Goal: Information Seeking & Learning: Learn about a topic

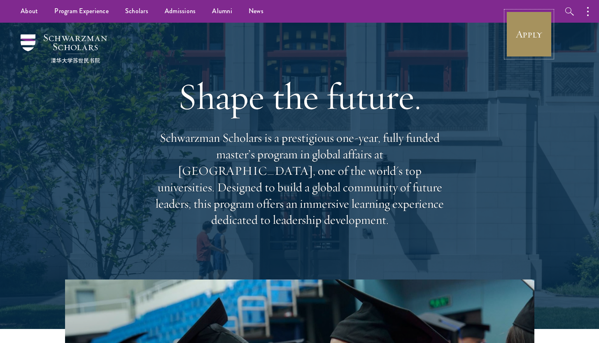
click at [533, 33] on link "Apply" at bounding box center [529, 34] width 46 height 46
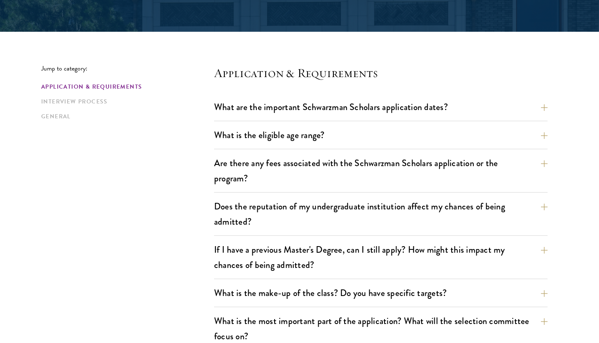
scroll to position [180, 0]
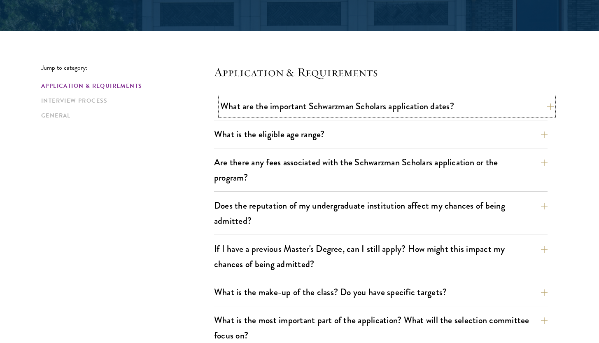
click at [292, 108] on button "What are the important Schwarzman Scholars application dates?" at bounding box center [387, 106] width 334 height 19
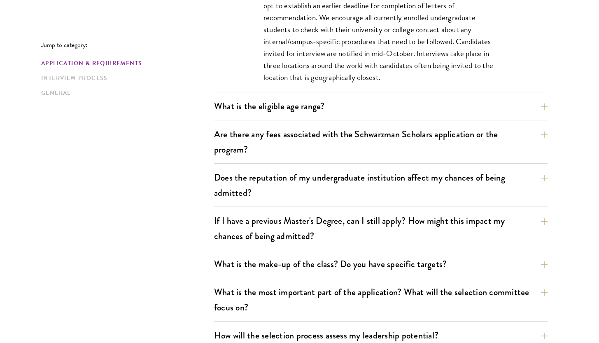
scroll to position [455, 0]
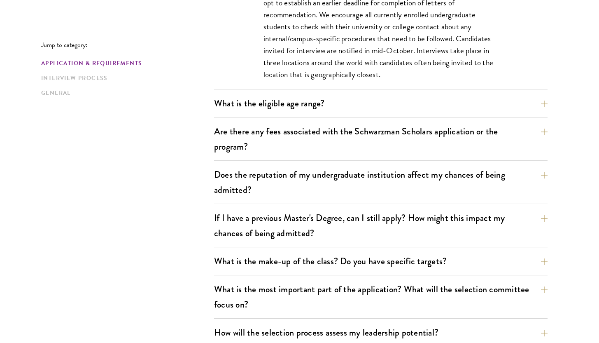
click at [329, 157] on div "Are there any fees associated with the Schwarzman Scholars application or the p…" at bounding box center [381, 141] width 334 height 39
click at [318, 140] on button "Are there any fees associated with the Schwarzman Scholars application or the p…" at bounding box center [387, 139] width 334 height 34
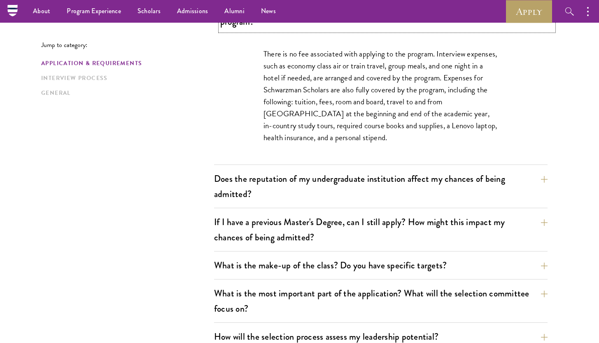
scroll to position [335, 0]
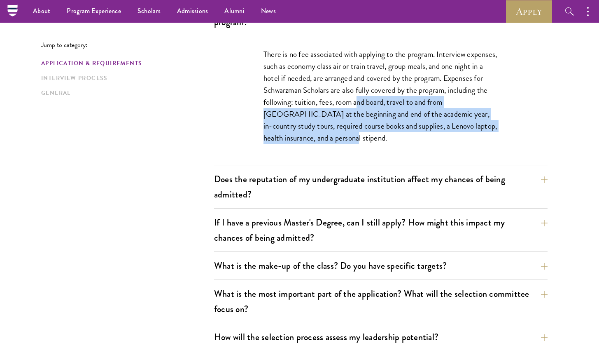
drag, startPoint x: 359, startPoint y: 105, endPoint x: 362, endPoint y: 140, distance: 35.1
click at [362, 140] on p "There is no fee associated with applying to the program. Interview expenses, su…" at bounding box center [381, 96] width 235 height 96
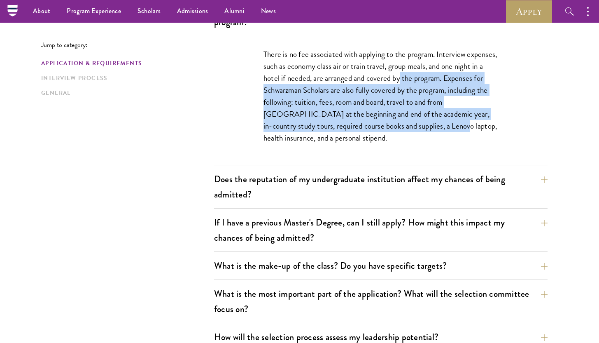
drag, startPoint x: 402, startPoint y: 76, endPoint x: 400, endPoint y: 119, distance: 43.7
click at [401, 120] on p "There is no fee associated with applying to the program. Interview expenses, su…" at bounding box center [381, 96] width 235 height 96
click at [400, 119] on p "There is no fee associated with applying to the program. Interview expenses, su…" at bounding box center [381, 96] width 235 height 96
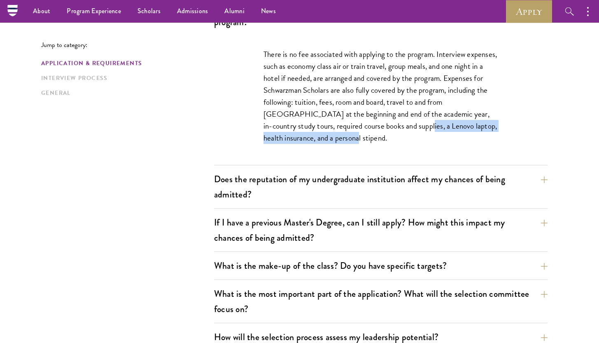
drag, startPoint x: 363, startPoint y: 125, endPoint x: 371, endPoint y: 142, distance: 18.4
click at [371, 142] on p "There is no fee associated with applying to the program. Interview expenses, su…" at bounding box center [381, 96] width 235 height 96
click at [371, 141] on p "There is no fee associated with applying to the program. Interview expenses, su…" at bounding box center [381, 96] width 235 height 96
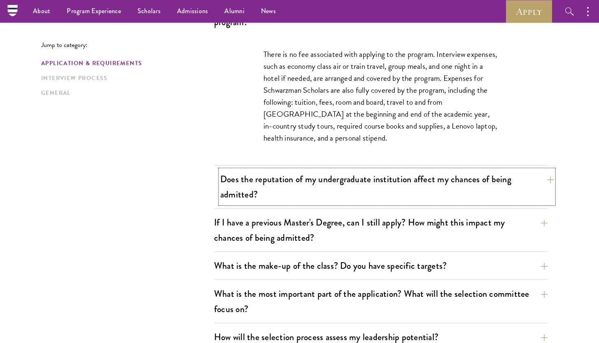
click at [468, 189] on button "Does the reputation of my undergraduate institution affect my chances of being …" at bounding box center [387, 187] width 334 height 34
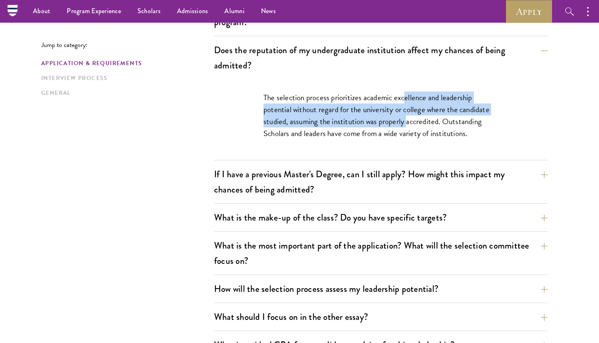
drag, startPoint x: 406, startPoint y: 98, endPoint x: 407, endPoint y: 115, distance: 17.7
click at [407, 115] on p "The selection process prioritizes academic excellence and leadership potential …" at bounding box center [381, 115] width 235 height 48
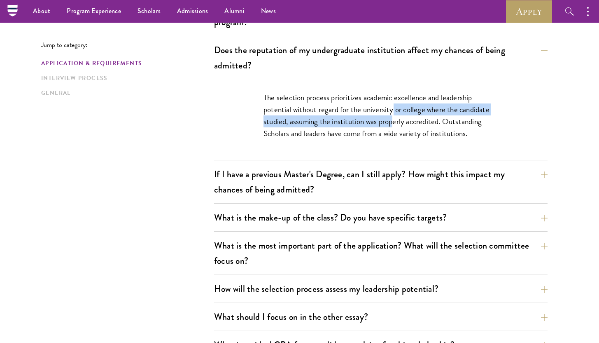
drag, startPoint x: 394, startPoint y: 110, endPoint x: 394, endPoint y: 124, distance: 14.8
click at [394, 124] on p "The selection process prioritizes academic excellence and leadership potential …" at bounding box center [381, 115] width 235 height 48
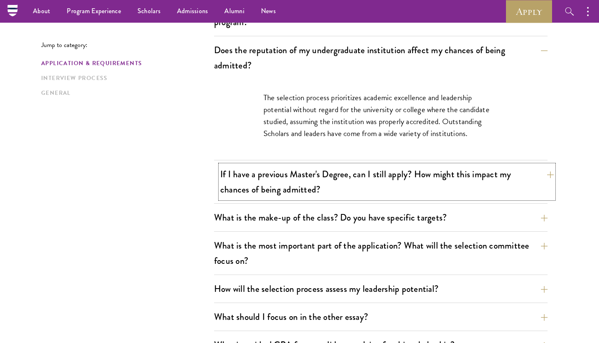
click at [389, 186] on button "If I have a previous Master's Degree, can I still apply? How might this impact …" at bounding box center [387, 182] width 334 height 34
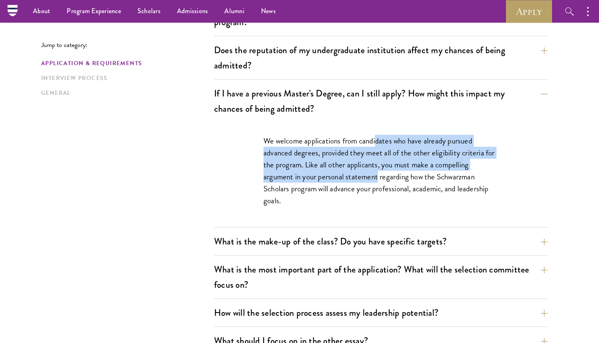
drag, startPoint x: 378, startPoint y: 145, endPoint x: 378, endPoint y: 172, distance: 27.2
click at [378, 172] on p "We welcome applications from candidates who have already pursued advanced degre…" at bounding box center [381, 171] width 235 height 72
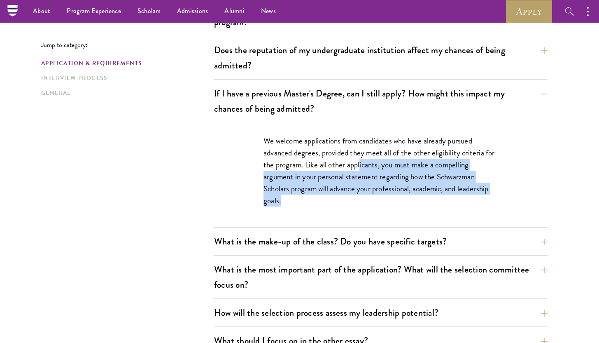
drag, startPoint x: 360, startPoint y: 166, endPoint x: 356, endPoint y: 195, distance: 28.7
click at [357, 196] on p "We welcome applications from candidates who have already pursued advanced degre…" at bounding box center [381, 171] width 235 height 72
click at [356, 195] on p "We welcome applications from candidates who have already pursued advanced degre…" at bounding box center [381, 171] width 235 height 72
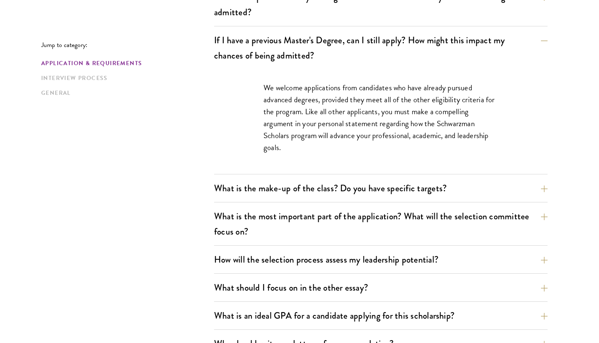
scroll to position [420, 0]
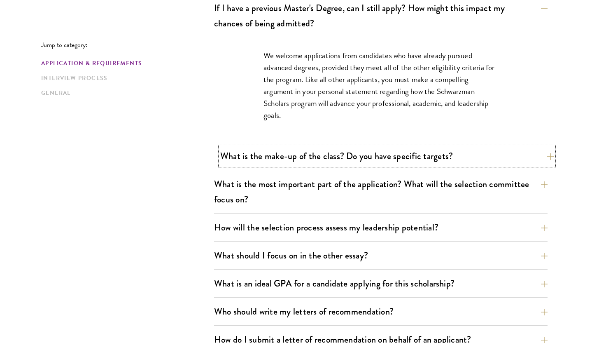
click at [347, 160] on button "What is the make-up of the class? Do you have specific targets?" at bounding box center [387, 156] width 334 height 19
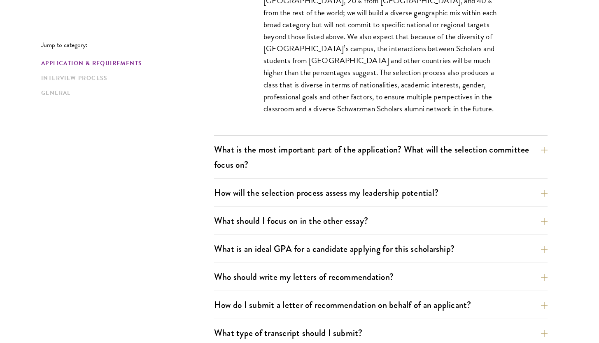
scroll to position [527, 0]
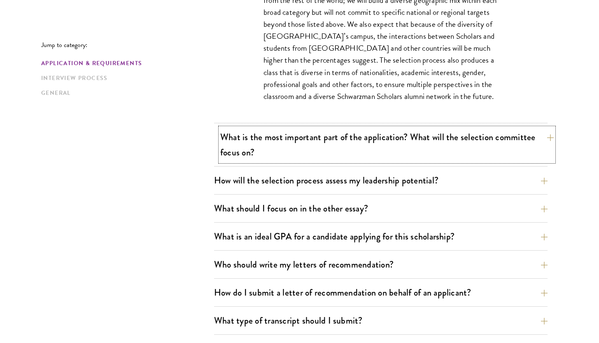
click at [386, 149] on button "What is the most important part of the application? What will the selection com…" at bounding box center [387, 145] width 334 height 34
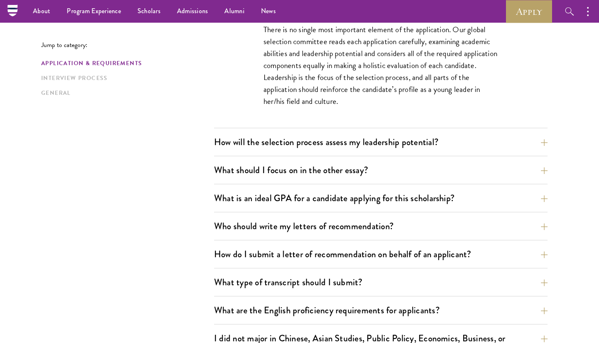
scroll to position [519, 0]
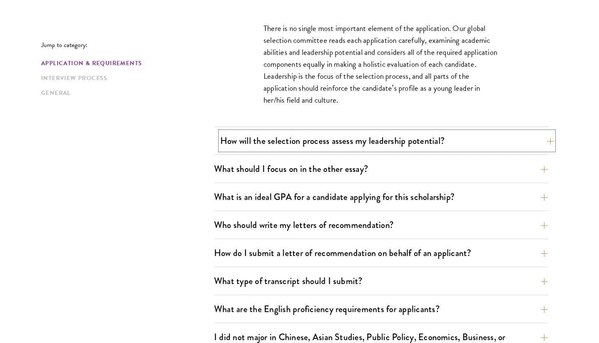
click at [385, 145] on button "How will the selection process assess my leadership potential?" at bounding box center [387, 140] width 334 height 19
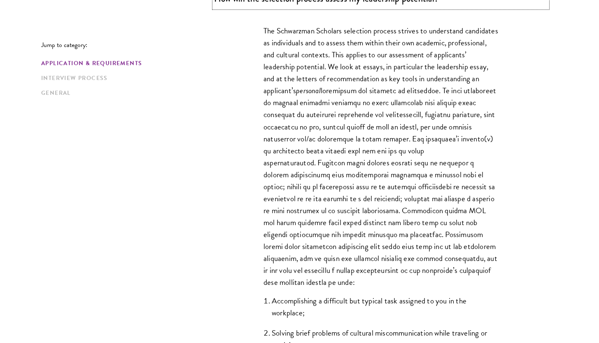
scroll to position [546, 0]
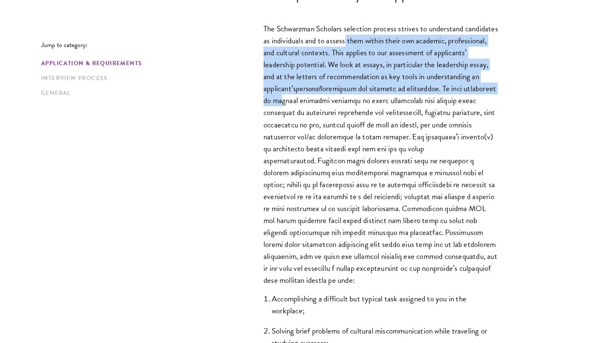
drag, startPoint x: 379, startPoint y: 43, endPoint x: 372, endPoint y: 103, distance: 59.7
click at [372, 104] on p "The Schwarzman Scholars selection process strives to understand candidates as i…" at bounding box center [381, 154] width 235 height 263
click at [372, 103] on p "The Schwarzman Scholars selection process strives to understand candidates as i…" at bounding box center [381, 154] width 235 height 263
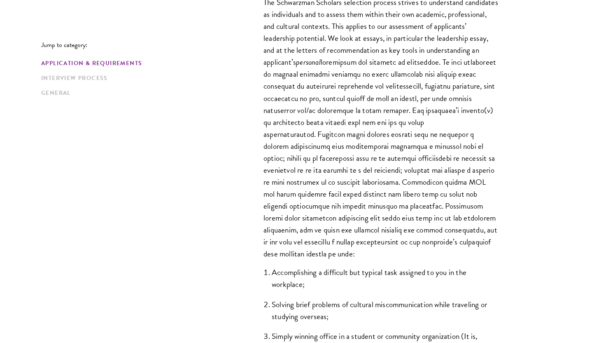
scroll to position [575, 0]
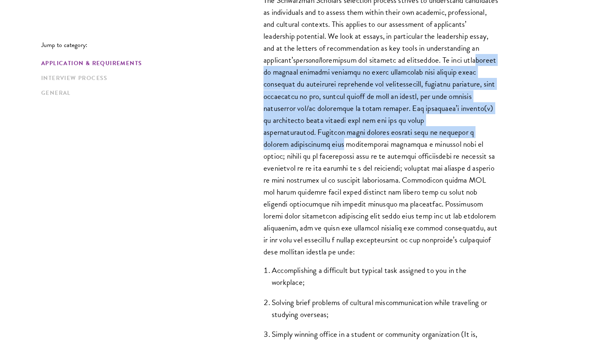
drag, startPoint x: 337, startPoint y: 76, endPoint x: 338, endPoint y: 139, distance: 63.0
click at [339, 140] on p "The Schwarzman Scholars selection process strives to understand candidates as i…" at bounding box center [381, 125] width 235 height 263
click at [338, 139] on p "The Schwarzman Scholars selection process strives to understand candidates as i…" at bounding box center [381, 125] width 235 height 263
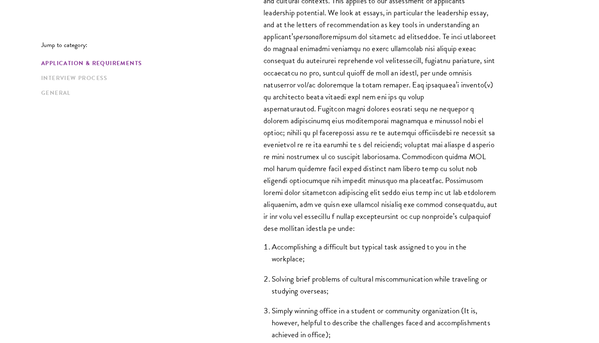
scroll to position [600, 0]
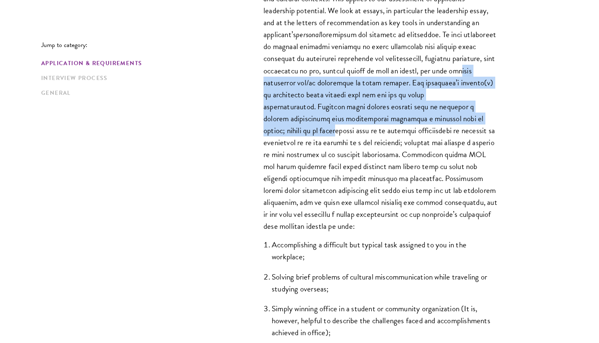
drag, startPoint x: 331, startPoint y: 82, endPoint x: 341, endPoint y: 129, distance: 47.7
click at [342, 130] on p "The Schwarzman Scholars selection process strives to understand candidates as i…" at bounding box center [381, 100] width 235 height 263
click at [341, 129] on p "The Schwarzman Scholars selection process strives to understand candidates as i…" at bounding box center [381, 100] width 235 height 263
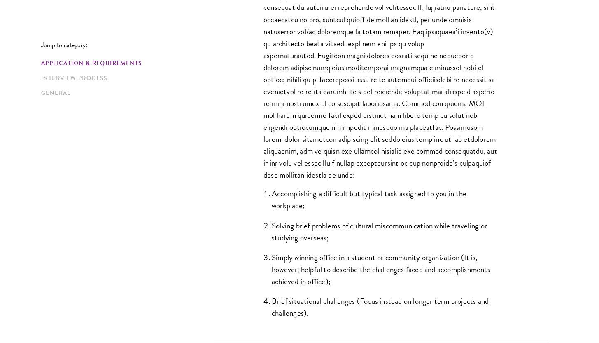
scroll to position [652, 0]
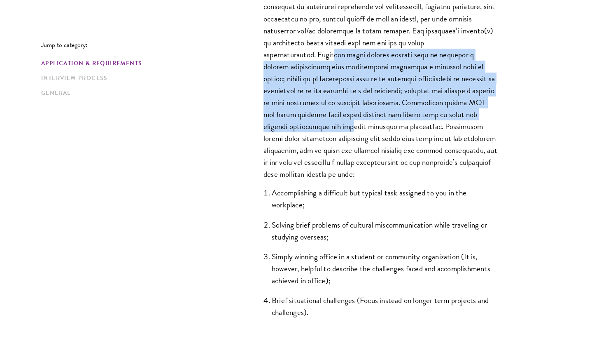
drag, startPoint x: 345, startPoint y: 55, endPoint x: 347, endPoint y: 124, distance: 69.2
click at [347, 124] on p "The Schwarzman Scholars selection process strives to understand candidates as i…" at bounding box center [381, 48] width 235 height 263
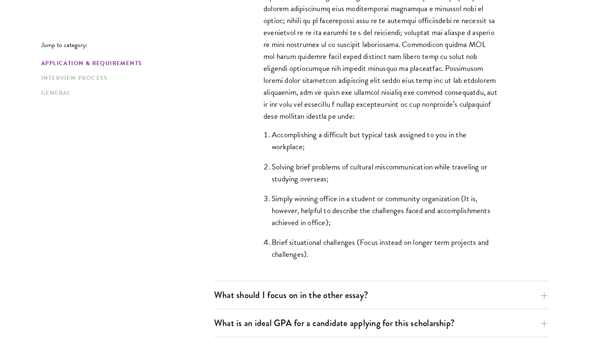
scroll to position [711, 0]
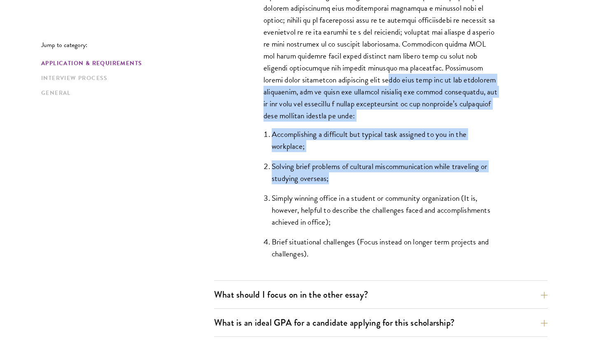
drag, startPoint x: 366, startPoint y: 84, endPoint x: 362, endPoint y: 178, distance: 94.0
click at [362, 178] on div "The Schwarzman Scholars selection process strives to understand candidates as i…" at bounding box center [381, 63] width 284 height 434
click at [362, 178] on li "Solving brief problems of cultural miscommunication while traveling or studying…" at bounding box center [385, 172] width 226 height 24
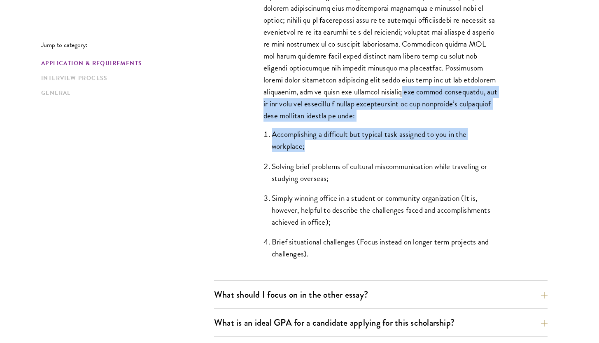
drag, startPoint x: 395, startPoint y: 87, endPoint x: 391, endPoint y: 147, distance: 60.3
click at [391, 148] on div "The Schwarzman Scholars selection process strives to understand candidates as i…" at bounding box center [381, 63] width 284 height 434
click at [391, 147] on li "Accomplishing a difficult but typical task assigned to you in the workplace;" at bounding box center [385, 140] width 226 height 24
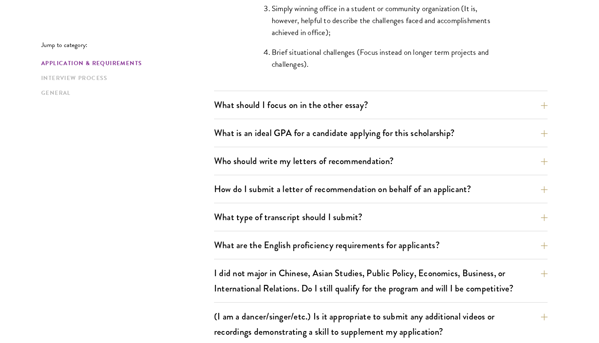
scroll to position [902, 0]
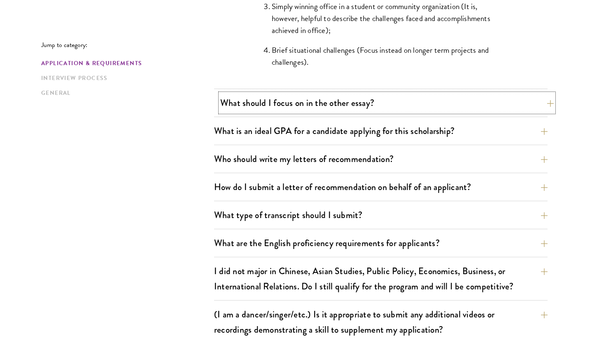
click at [371, 107] on button "What should I focus on in the other essay?" at bounding box center [387, 102] width 334 height 19
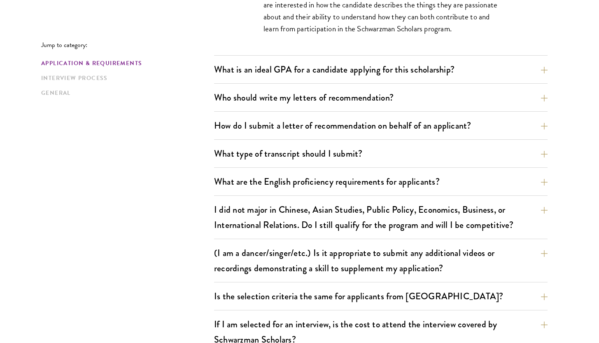
scroll to position [648, 0]
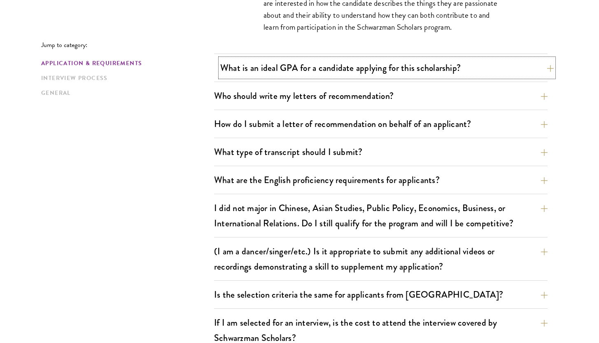
click at [381, 65] on button "What is an ideal GPA for a candidate applying for this scholarship?" at bounding box center [387, 67] width 334 height 19
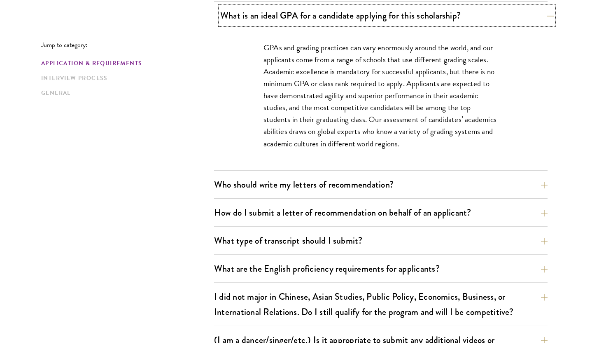
scroll to position [584, 0]
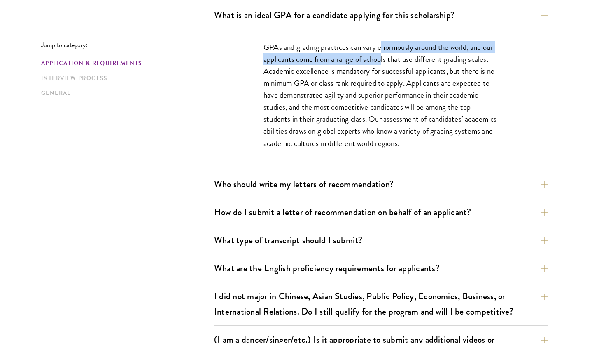
drag, startPoint x: 381, startPoint y: 49, endPoint x: 381, endPoint y: 61, distance: 12.4
click at [382, 61] on p "GPAs and grading practices can vary enormously around the world, and our applic…" at bounding box center [381, 95] width 235 height 108
click at [381, 61] on p "GPAs and grading practices can vary enormously around the world, and our applic…" at bounding box center [381, 95] width 235 height 108
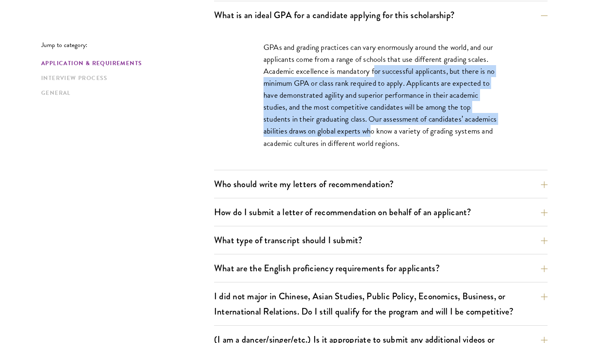
drag, startPoint x: 374, startPoint y: 75, endPoint x: 372, endPoint y: 135, distance: 59.3
click at [373, 136] on p "GPAs and grading practices can vary enormously around the world, and our applic…" at bounding box center [381, 95] width 235 height 108
click at [372, 135] on p "GPAs and grading practices can vary enormously around the world, and our applic…" at bounding box center [381, 95] width 235 height 108
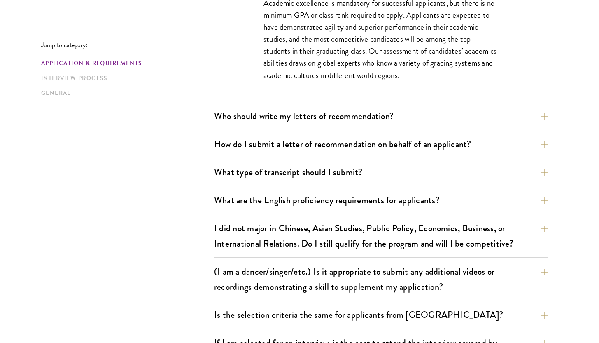
scroll to position [656, 0]
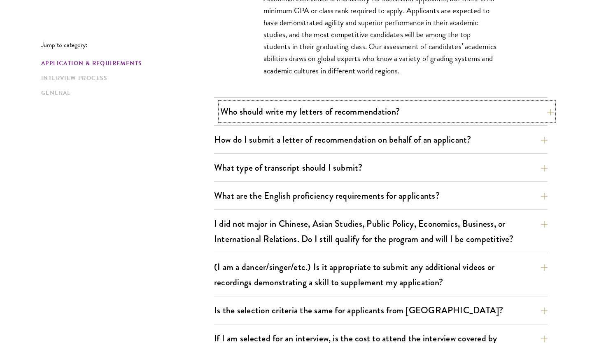
click at [371, 112] on button "Who should write my letters of recommendation?" at bounding box center [387, 111] width 334 height 19
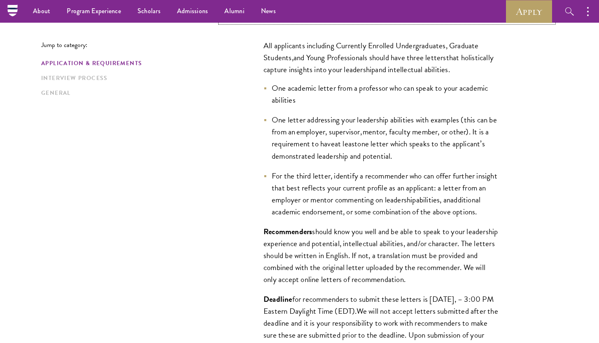
scroll to position [613, 0]
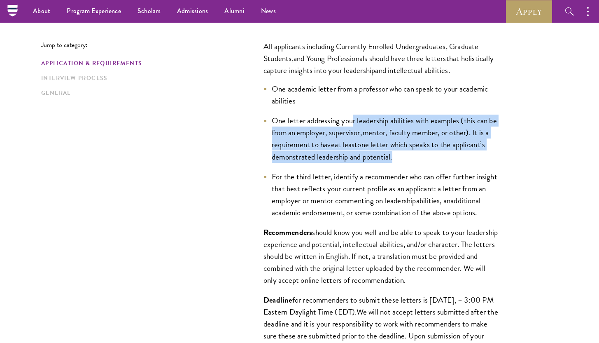
drag, startPoint x: 351, startPoint y: 121, endPoint x: 347, endPoint y: 163, distance: 42.6
click at [347, 165] on ul "One academic letter from a professor who can speak to your academic abilities O…" at bounding box center [381, 150] width 235 height 135
click at [347, 163] on ul "One academic letter from a professor who can speak to your academic abilities O…" at bounding box center [381, 150] width 235 height 135
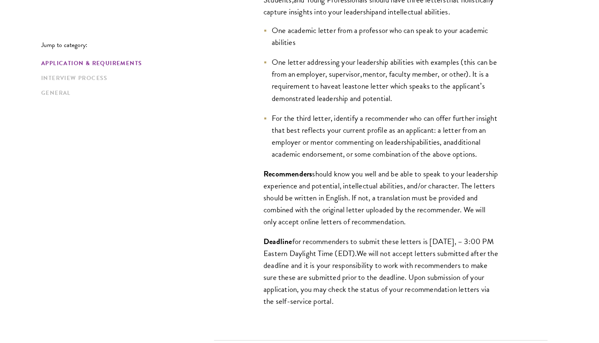
scroll to position [673, 0]
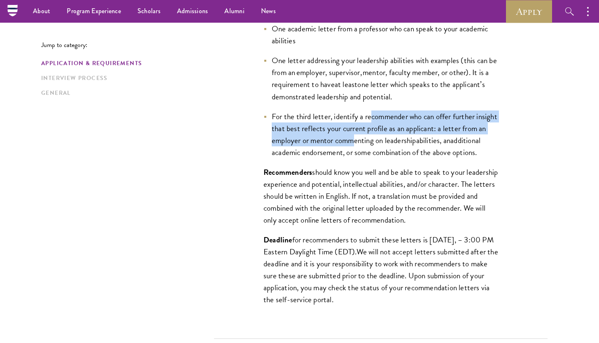
drag, startPoint x: 372, startPoint y: 119, endPoint x: 379, endPoint y: 140, distance: 22.5
click at [379, 141] on span "For the third letter, identify a recommender who can offer further insight that…" at bounding box center [385, 128] width 226 height 36
click at [379, 140] on span "For the third letter, identify a recommender who can offer further insight that…" at bounding box center [385, 128] width 226 height 36
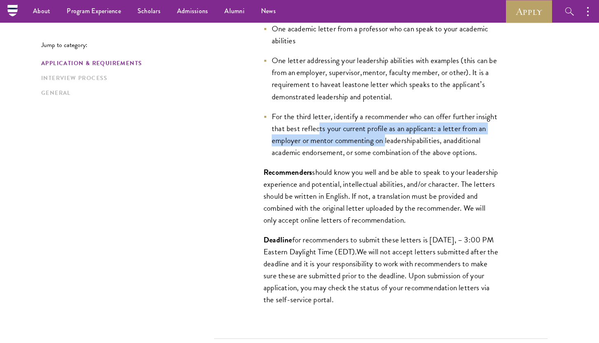
drag, startPoint x: 341, startPoint y: 129, endPoint x: 415, endPoint y: 146, distance: 75.9
click at [416, 146] on li "For the third letter, identify a recommender who can offer further insight that…" at bounding box center [381, 134] width 235 height 48
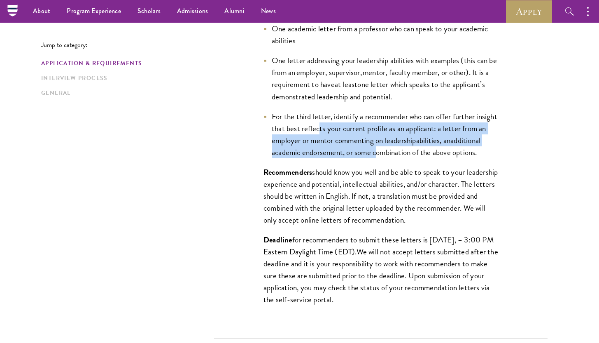
click at [415, 146] on span "additional academic endorsement, or some combination of the above options." at bounding box center [376, 146] width 209 height 24
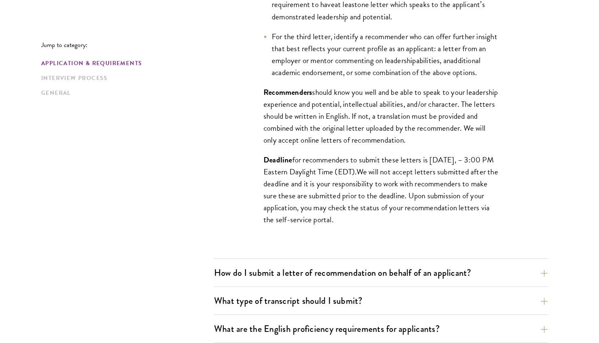
scroll to position [754, 0]
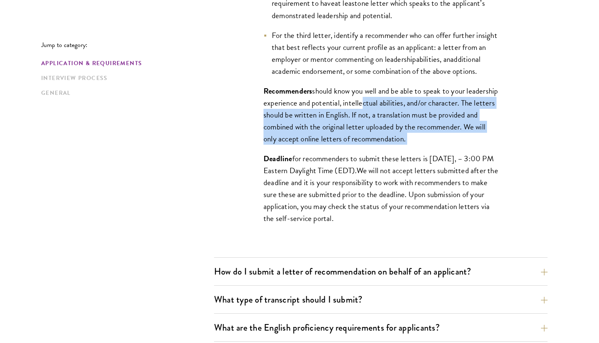
drag, startPoint x: 393, startPoint y: 109, endPoint x: 390, endPoint y: 159, distance: 50.8
click at [390, 160] on div "All applicants including Currently Enrolled Undergraduates, Graduate Students ,…" at bounding box center [381, 66] width 284 height 358
click at [390, 159] on div "All applicants including Currently Enrolled Undergraduates, Graduate Students ,…" at bounding box center [381, 66] width 284 height 358
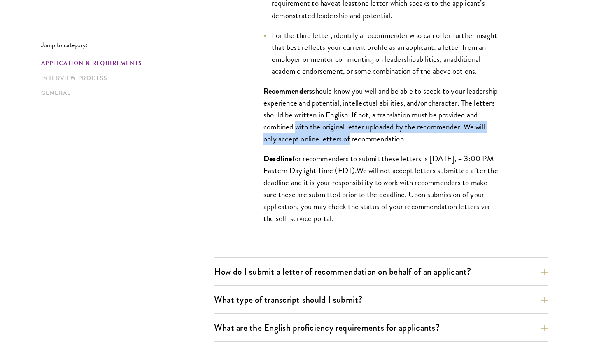
drag, startPoint x: 334, startPoint y: 141, endPoint x: 425, endPoint y: 158, distance: 92.1
click at [425, 158] on div "All applicants including Currently Enrolled Undergraduates, Graduate Students ,…" at bounding box center [381, 66] width 284 height 358
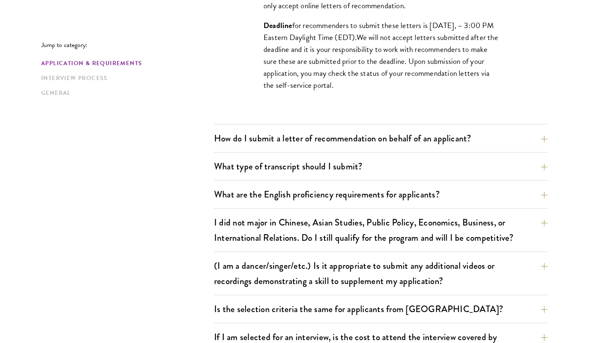
scroll to position [887, 0]
click at [402, 145] on button "How do I submit a letter of recommendation on behalf of an applicant?" at bounding box center [387, 137] width 334 height 19
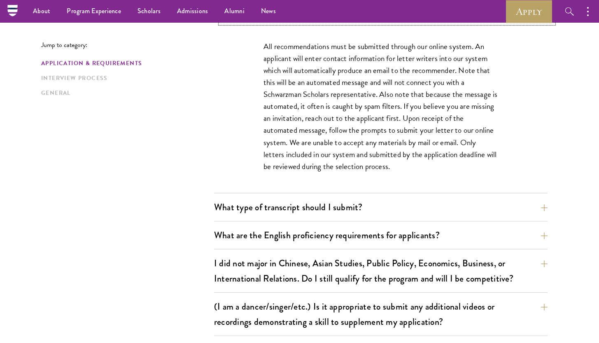
scroll to position [629, 0]
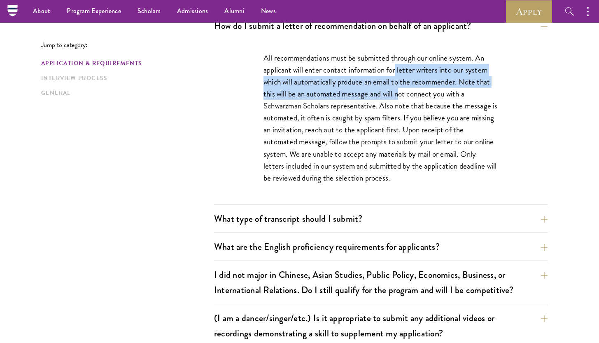
drag, startPoint x: 397, startPoint y: 64, endPoint x: 398, endPoint y: 89, distance: 24.3
click at [398, 89] on p "All recommendations must be submitted through our online system. An applicant w…" at bounding box center [381, 118] width 235 height 132
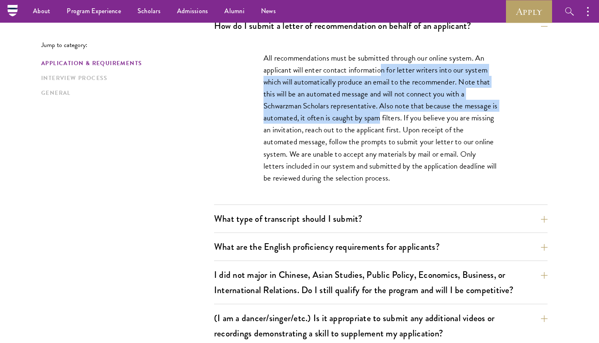
drag, startPoint x: 381, startPoint y: 72, endPoint x: 378, endPoint y: 116, distance: 44.1
click at [378, 117] on p "All recommendations must be submitted through our online system. An applicant w…" at bounding box center [381, 118] width 235 height 132
click at [378, 116] on p "All recommendations must be submitted through our online system. An applicant w…" at bounding box center [381, 118] width 235 height 132
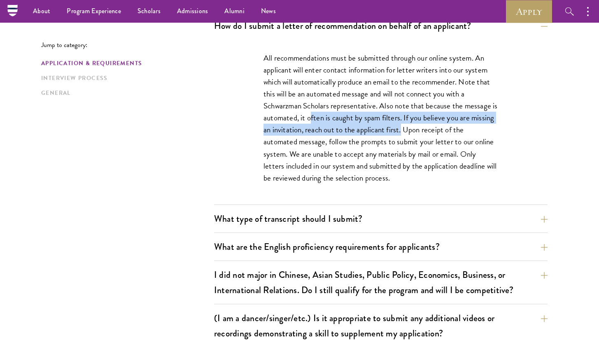
drag, startPoint x: 310, startPoint y: 118, endPoint x: 401, endPoint y: 128, distance: 92.4
click at [402, 128] on p "All recommendations must be submitted through our online system. An applicant w…" at bounding box center [381, 118] width 235 height 132
click at [401, 128] on p "All recommendations must be submitted through our online system. An applicant w…" at bounding box center [381, 118] width 235 height 132
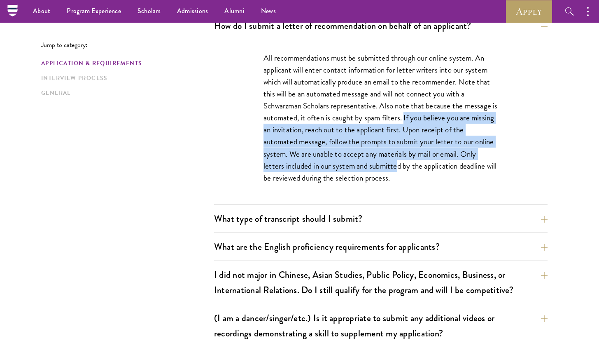
drag, startPoint x: 404, startPoint y: 122, endPoint x: 397, endPoint y: 166, distance: 44.2
click at [397, 167] on p "All recommendations must be submitted through our online system. An applicant w…" at bounding box center [381, 118] width 235 height 132
click at [397, 166] on p "All recommendations must be submitted through our online system. An applicant w…" at bounding box center [381, 118] width 235 height 132
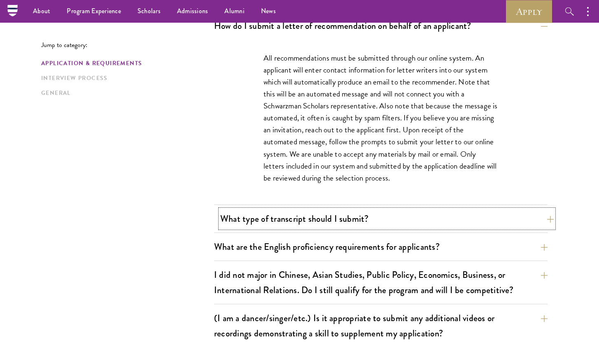
click at [404, 219] on button "What type of transcript should I submit?" at bounding box center [387, 218] width 334 height 19
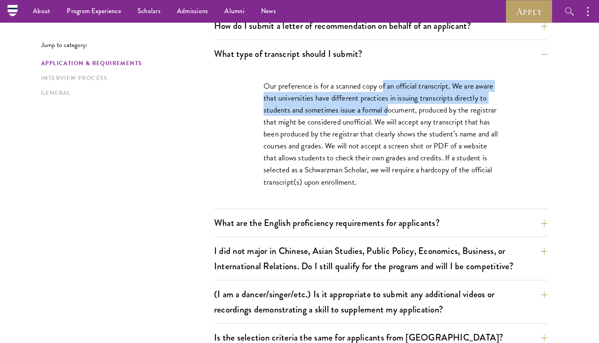
drag, startPoint x: 384, startPoint y: 87, endPoint x: 387, endPoint y: 110, distance: 23.2
click at [387, 110] on p "Our preference is for a scanned copy of an official transcript. We are aware th…" at bounding box center [381, 134] width 235 height 108
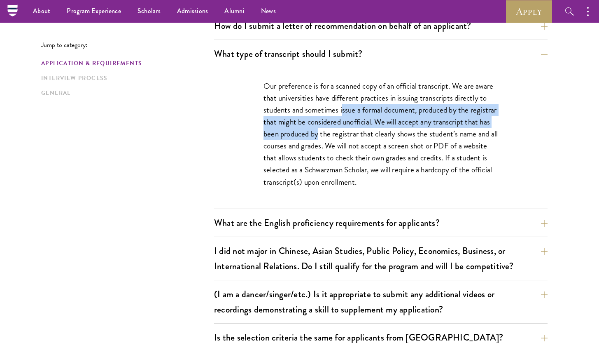
drag, startPoint x: 342, startPoint y: 112, endPoint x: 345, endPoint y: 135, distance: 23.2
click at [345, 135] on p "Our preference is for a scanned copy of an official transcript. We are aware th…" at bounding box center [381, 134] width 235 height 108
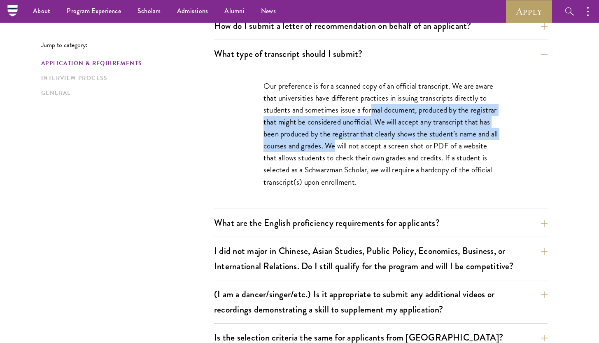
drag, startPoint x: 373, startPoint y: 112, endPoint x: 376, endPoint y: 144, distance: 31.8
click at [376, 145] on p "Our preference is for a scanned copy of an official transcript. We are aware th…" at bounding box center [381, 134] width 235 height 108
click at [376, 144] on p "Our preference is for a scanned copy of an official transcript. We are aware th…" at bounding box center [381, 134] width 235 height 108
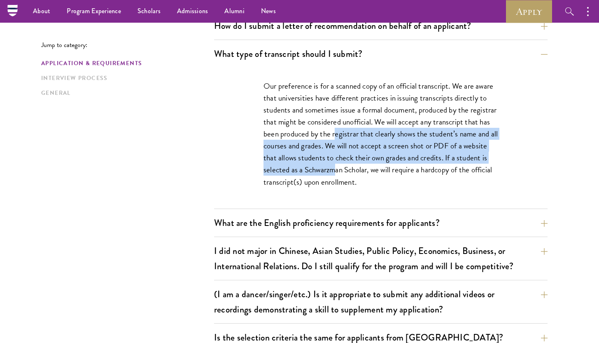
drag, startPoint x: 363, startPoint y: 134, endPoint x: 366, endPoint y: 164, distance: 30.6
click at [366, 164] on p "Our preference is for a scanned copy of an official transcript. We are aware th…" at bounding box center [381, 134] width 235 height 108
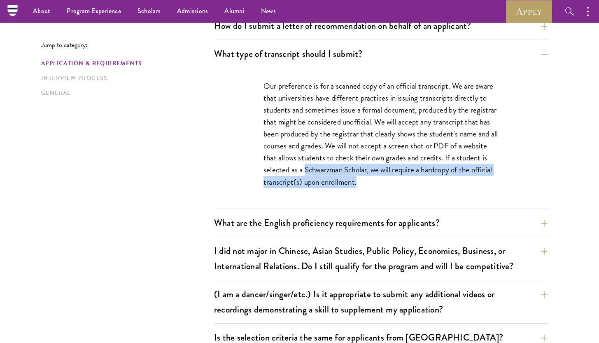
drag, startPoint x: 336, startPoint y: 169, endPoint x: 403, endPoint y: 178, distance: 66.9
click at [403, 178] on p "Our preference is for a scanned copy of an official transcript. We are aware th…" at bounding box center [381, 134] width 235 height 108
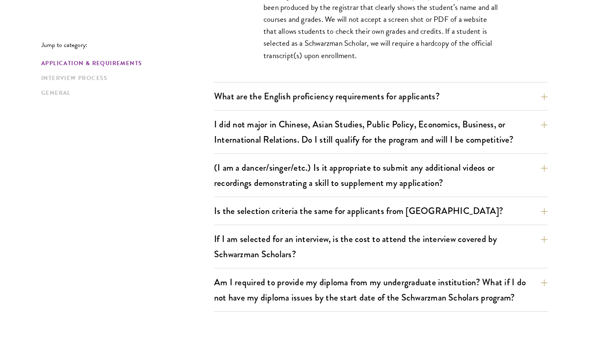
scroll to position [757, 0]
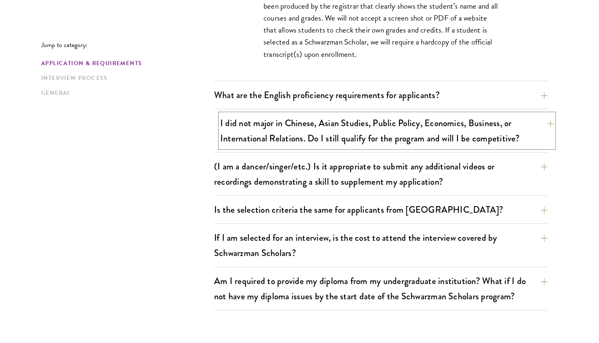
click at [366, 129] on button "I did not major in Chinese, Asian Studies, Public Policy, Economics, Business, …" at bounding box center [387, 131] width 334 height 34
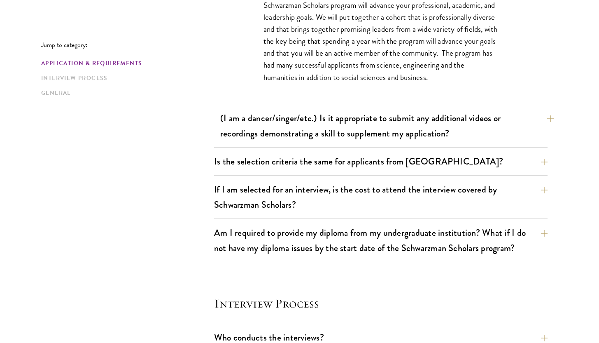
scroll to position [806, 0]
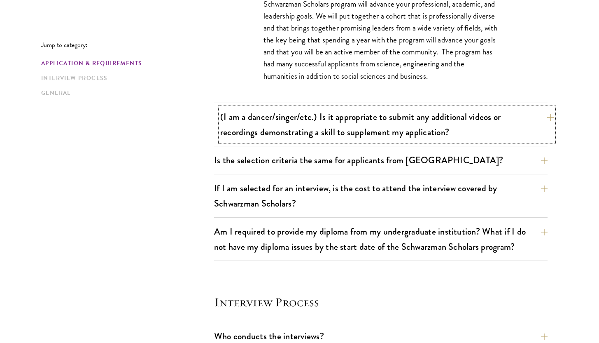
click at [366, 129] on button "(I am a dancer/singer/etc.) Is it appropriate to submit any additional videos o…" at bounding box center [387, 124] width 334 height 34
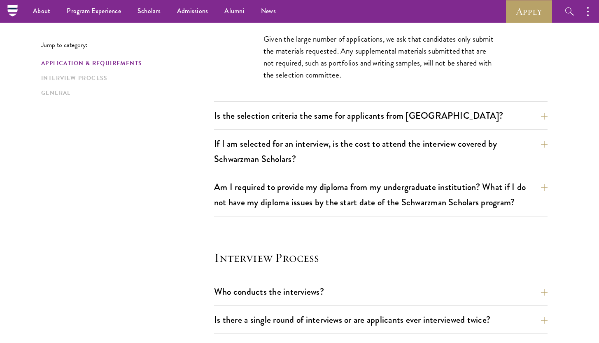
scroll to position [790, 0]
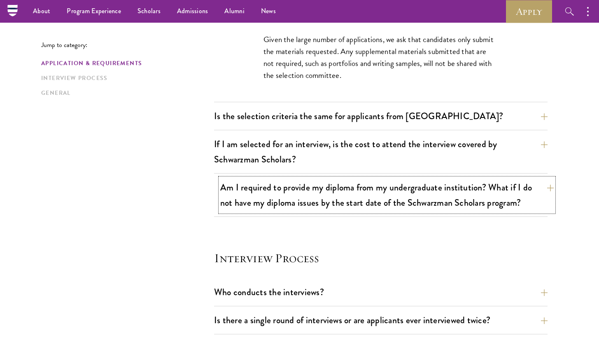
click at [361, 192] on button "Am I required to provide my diploma from my undergraduate institution? What if …" at bounding box center [387, 195] width 334 height 34
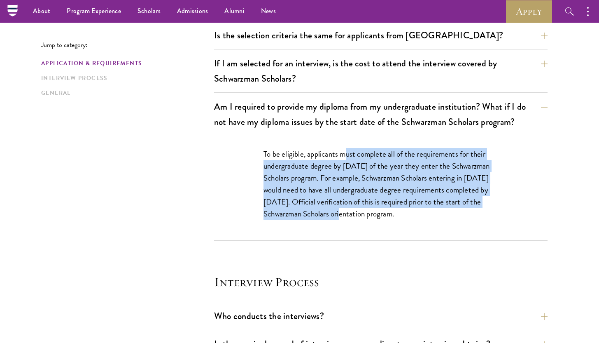
drag, startPoint x: 346, startPoint y: 159, endPoint x: 350, endPoint y: 208, distance: 49.2
click at [351, 210] on p "To be eligible, applicants must complete all of the requirements for their unde…" at bounding box center [381, 184] width 235 height 72
click at [350, 208] on p "To be eligible, applicants must complete all of the requirements for their unde…" at bounding box center [381, 184] width 235 height 72
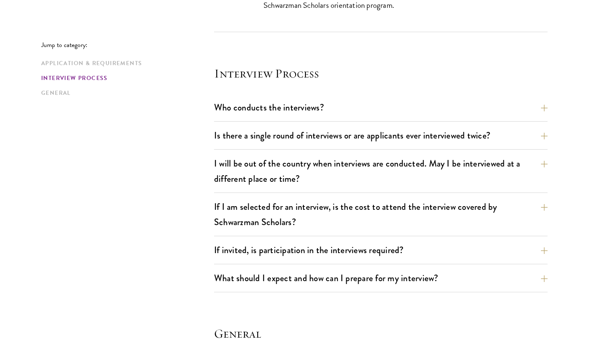
scroll to position [999, 0]
click at [346, 109] on button "Who conducts the interviews?" at bounding box center [387, 106] width 334 height 19
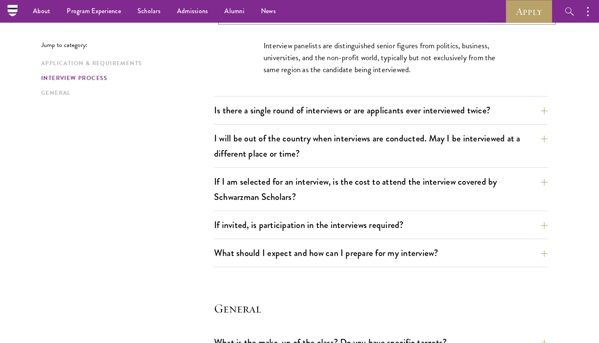
scroll to position [988, 0]
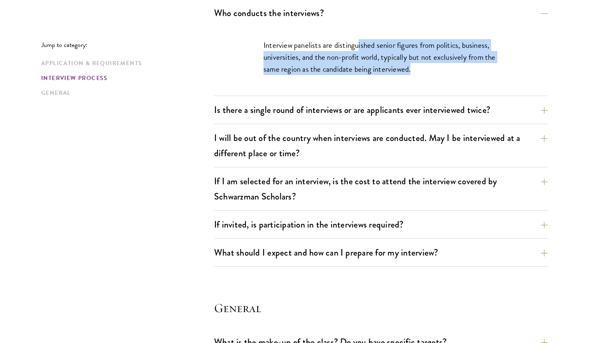
drag, startPoint x: 357, startPoint y: 45, endPoint x: 361, endPoint y: 75, distance: 30.6
click at [361, 76] on div "Interview panelists are distinguished senior figures from politics, business, u…" at bounding box center [381, 61] width 284 height 69
click at [361, 75] on div "Interview panelists are distinguished senior figures from politics, business, u…" at bounding box center [381, 61] width 284 height 69
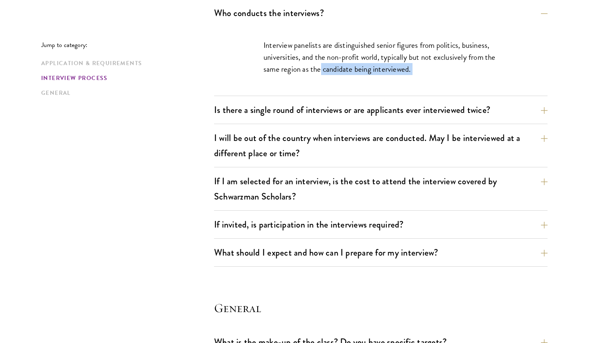
drag, startPoint x: 320, startPoint y: 72, endPoint x: 345, endPoint y: 96, distance: 34.9
click at [345, 96] on div "Who conducts the interviews? Interview panelists are distinguished senior figur…" at bounding box center [381, 135] width 334 height 263
click at [349, 109] on button "Is there a single round of interviews or are applicants ever interviewed twice?" at bounding box center [387, 109] width 334 height 19
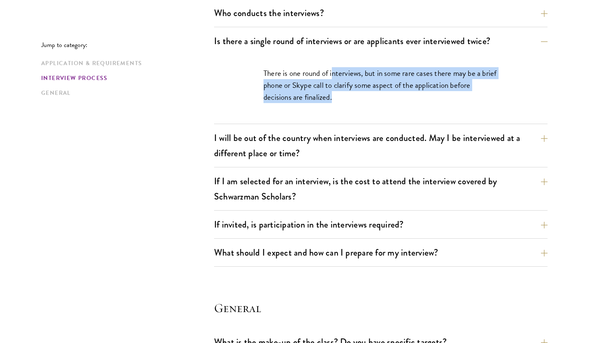
drag, startPoint x: 332, startPoint y: 73, endPoint x: 409, endPoint y: 93, distance: 80.0
click at [409, 93] on p "There is one round of interviews, but in some rare cases there may be a brief p…" at bounding box center [381, 85] width 235 height 36
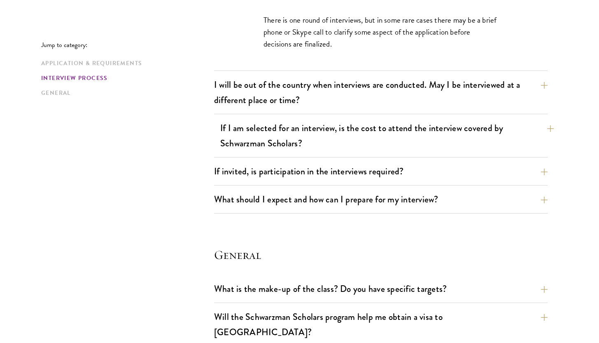
scroll to position [1042, 0]
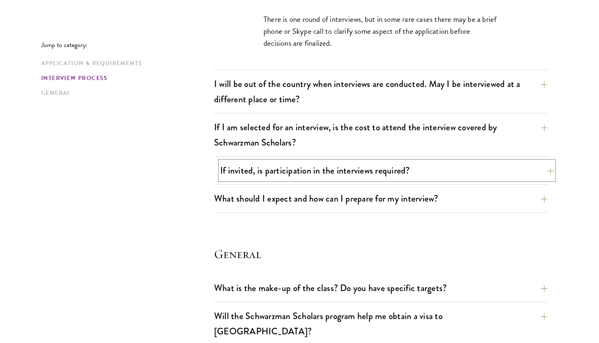
click at [361, 176] on button "If invited, is participation in the interviews required?" at bounding box center [387, 170] width 334 height 19
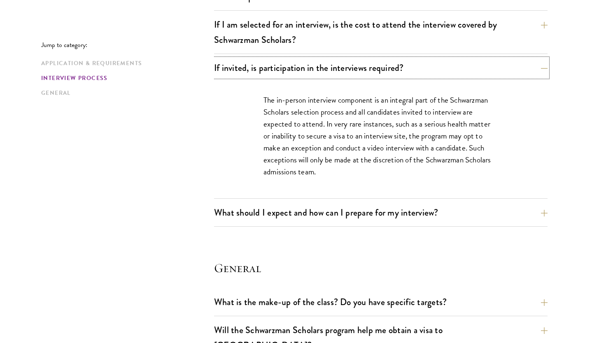
scroll to position [1076, 0]
click at [362, 216] on button "What should I expect and how can I prepare for my interview?" at bounding box center [387, 212] width 334 height 19
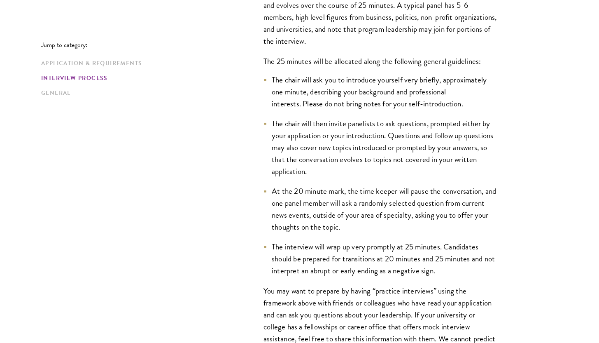
scroll to position [1248, 0]
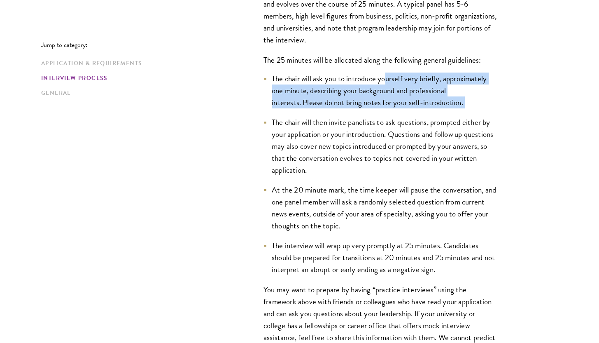
drag, startPoint x: 388, startPoint y: 80, endPoint x: 388, endPoint y: 107, distance: 27.2
click at [388, 108] on ul "The chair will ask you to introduce yourself very briefly, approximately one mi…" at bounding box center [381, 173] width 235 height 203
click at [388, 107] on li "The chair will ask you to introduce yourself very briefly, approximately one mi…" at bounding box center [381, 90] width 235 height 36
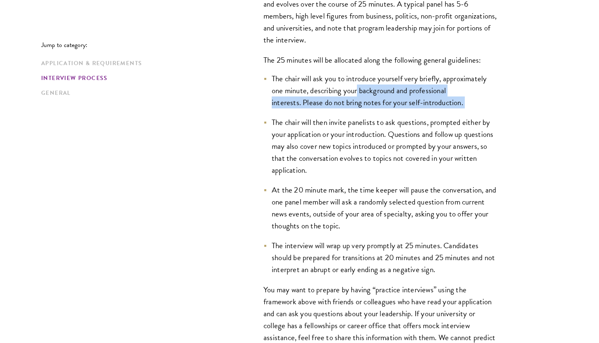
drag, startPoint x: 357, startPoint y: 93, endPoint x: 446, endPoint y: 112, distance: 90.6
click at [446, 112] on ul "The chair will ask you to introduce yourself very briefly, approximately one mi…" at bounding box center [381, 173] width 235 height 203
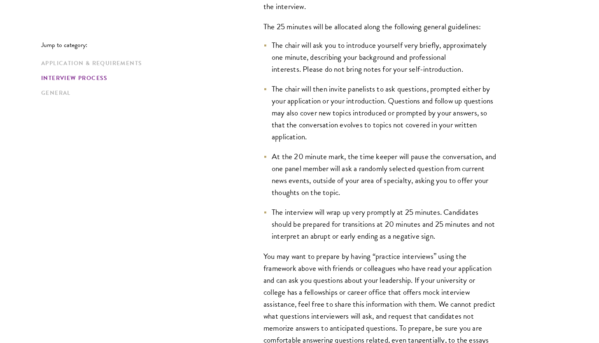
scroll to position [1282, 0]
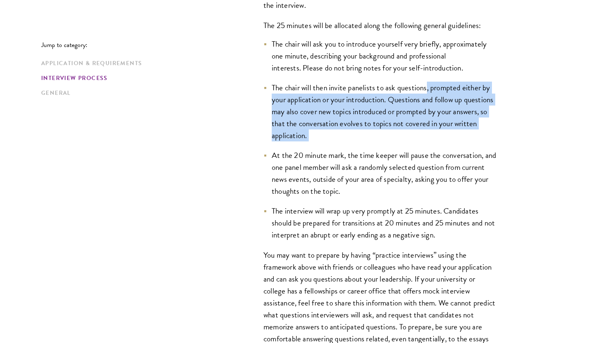
drag, startPoint x: 426, startPoint y: 92, endPoint x: 427, endPoint y: 141, distance: 49.0
click at [428, 142] on ul "The chair will ask you to introduce yourself very briefly, approximately one mi…" at bounding box center [381, 139] width 235 height 203
click at [427, 141] on ul "The chair will ask you to introduce yourself very briefly, approximately one mi…" at bounding box center [381, 139] width 235 height 203
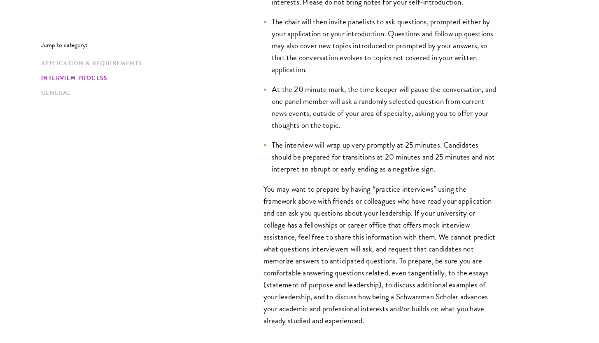
scroll to position [1349, 0]
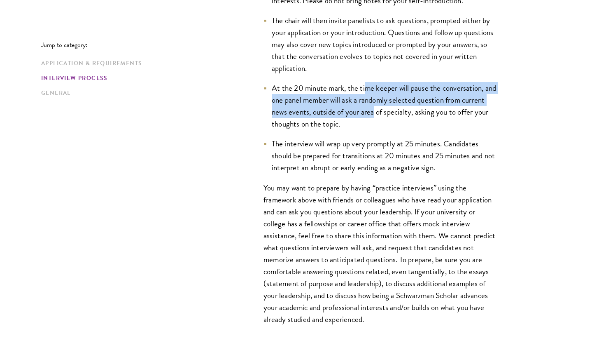
drag, startPoint x: 367, startPoint y: 90, endPoint x: 374, endPoint y: 110, distance: 20.4
click at [374, 110] on li "At the 20 minute mark, the time keeper will pause the conversation, and one pan…" at bounding box center [381, 106] width 235 height 48
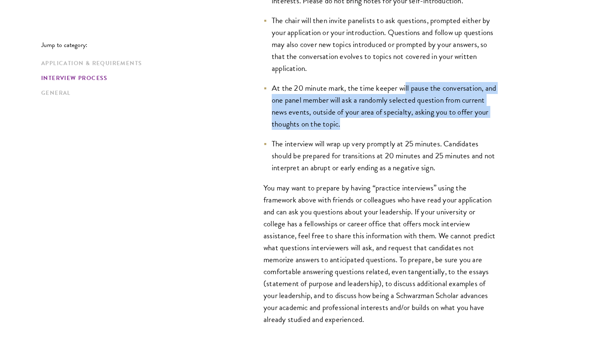
drag, startPoint x: 405, startPoint y: 93, endPoint x: 406, endPoint y: 121, distance: 27.6
click at [406, 122] on li "At the 20 minute mark, the time keeper will pause the conversation, and one pan…" at bounding box center [381, 106] width 235 height 48
click at [406, 121] on li "At the 20 minute mark, the time keeper will pause the conversation, and one pan…" at bounding box center [381, 106] width 235 height 48
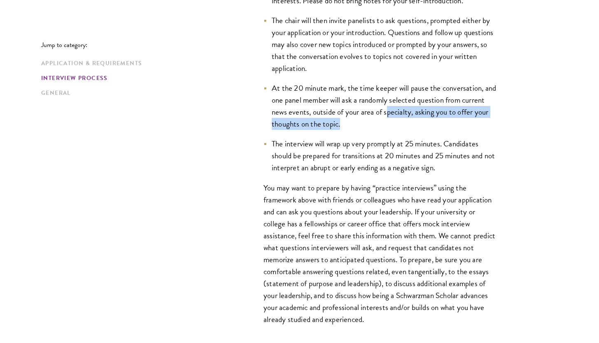
drag, startPoint x: 388, startPoint y: 113, endPoint x: 389, endPoint y: 126, distance: 12.4
click at [389, 127] on li "At the 20 minute mark, the time keeper will pause the conversation, and one pan…" at bounding box center [381, 106] width 235 height 48
click at [389, 126] on li "At the 20 minute mark, the time keeper will pause the conversation, and one pan…" at bounding box center [381, 106] width 235 height 48
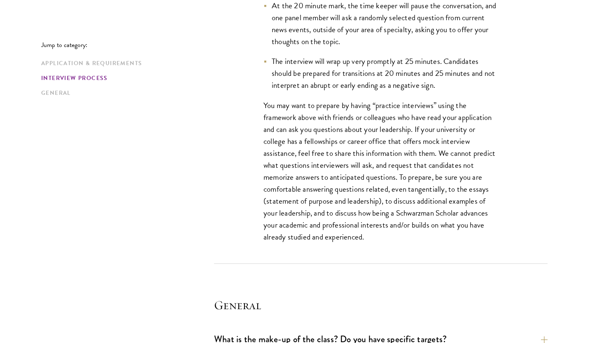
scroll to position [1447, 0]
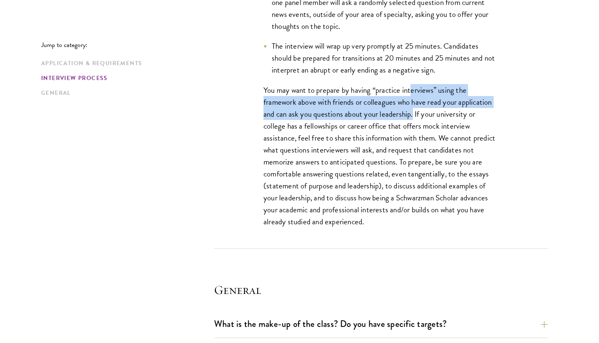
drag, startPoint x: 412, startPoint y: 92, endPoint x: 414, endPoint y: 108, distance: 16.2
click at [414, 108] on p "You may want to prepare by having “practice interviews” using the framework abo…" at bounding box center [381, 156] width 235 height 144
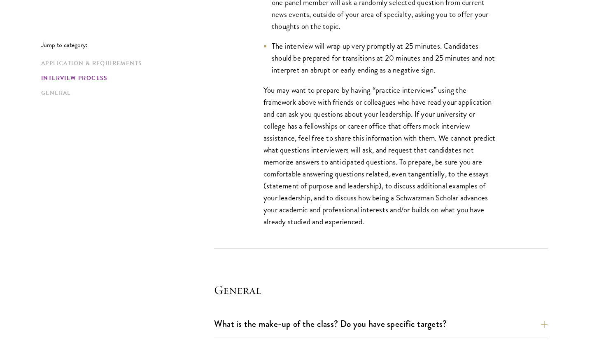
click at [432, 125] on p "You may want to prepare by having “practice interviews” using the framework abo…" at bounding box center [381, 156] width 235 height 144
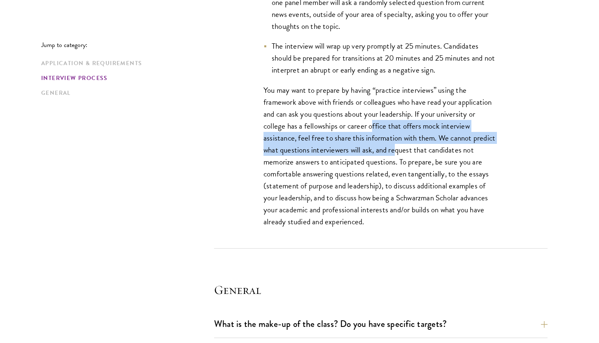
drag, startPoint x: 373, startPoint y: 123, endPoint x: 395, endPoint y: 151, distance: 35.8
click at [396, 152] on p "You may want to prepare by having “practice interviews” using the framework abo…" at bounding box center [381, 156] width 235 height 144
click at [395, 151] on p "You may want to prepare by having “practice interviews” using the framework abo…" at bounding box center [381, 156] width 235 height 144
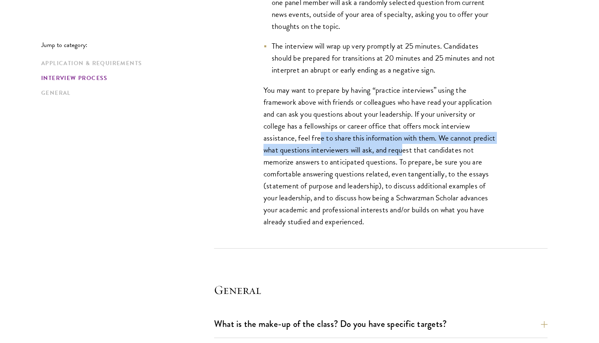
drag, startPoint x: 320, startPoint y: 141, endPoint x: 401, endPoint y: 154, distance: 82.7
click at [401, 154] on p "You may want to prepare by having “practice interviews” using the framework abo…" at bounding box center [381, 156] width 235 height 144
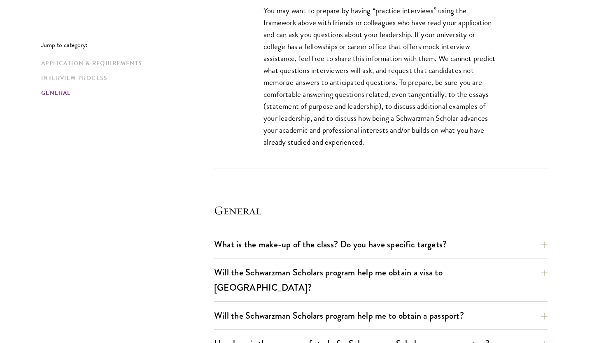
scroll to position [1529, 0]
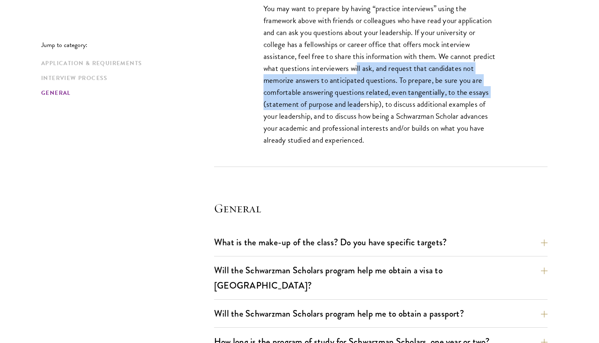
drag, startPoint x: 357, startPoint y: 72, endPoint x: 362, endPoint y: 108, distance: 36.2
click at [362, 108] on p "You may want to prepare by having “practice interviews” using the framework abo…" at bounding box center [381, 74] width 235 height 144
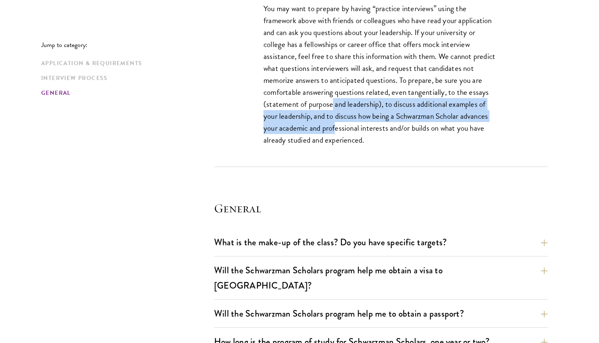
drag, startPoint x: 332, startPoint y: 104, endPoint x: 336, endPoint y: 129, distance: 24.9
click at [336, 129] on p "You may want to prepare by having “practice interviews” using the framework abo…" at bounding box center [381, 74] width 235 height 144
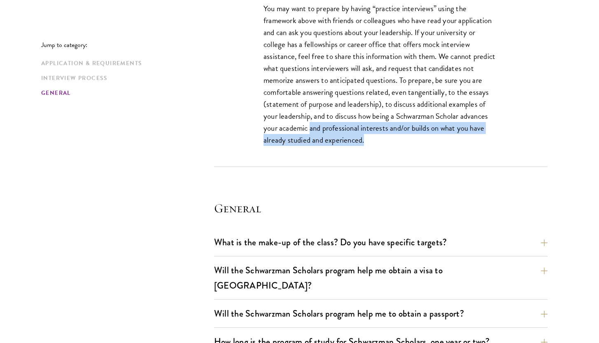
drag, startPoint x: 312, startPoint y: 127, endPoint x: 406, endPoint y: 142, distance: 95.5
click at [406, 142] on p "You may want to prepare by having “practice interviews” using the framework abo…" at bounding box center [381, 74] width 235 height 144
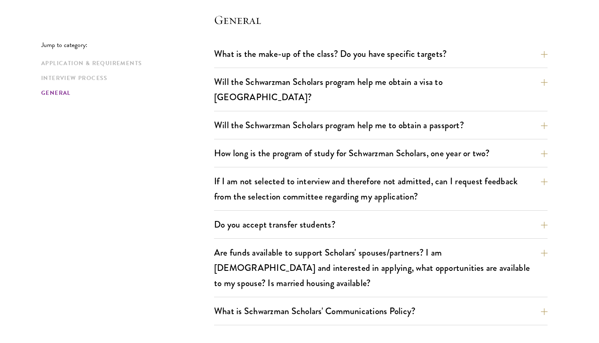
scroll to position [1718, 0]
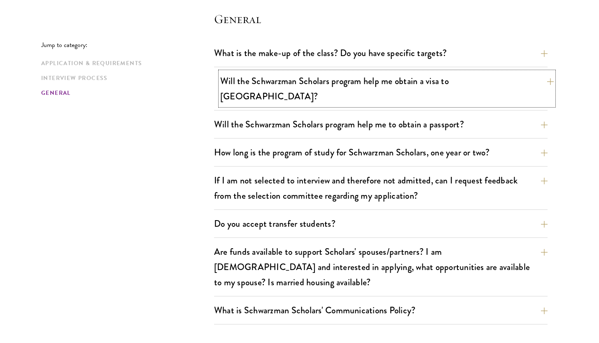
click at [417, 84] on button "Will the Schwarzman Scholars program help me obtain a visa to China?" at bounding box center [387, 89] width 334 height 34
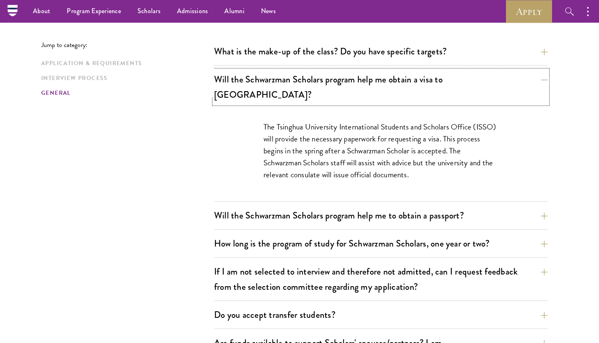
scroll to position [1208, 0]
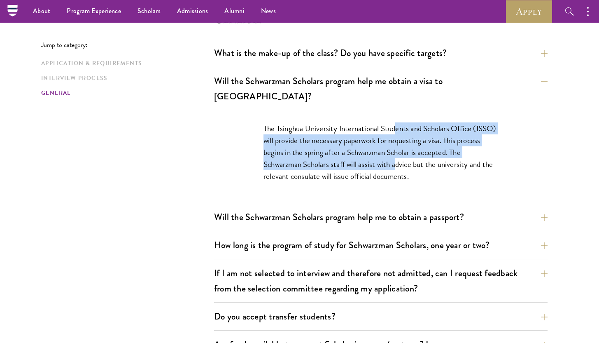
drag, startPoint x: 396, startPoint y: 112, endPoint x: 397, endPoint y: 152, distance: 40.0
click at [397, 152] on p "The Tsinghua University International Students and Scholars Office (ISSO) will …" at bounding box center [381, 152] width 235 height 60
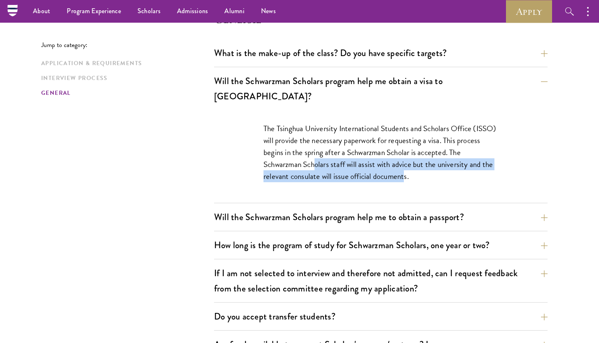
drag, startPoint x: 316, startPoint y: 148, endPoint x: 406, endPoint y: 163, distance: 90.6
click at [406, 163] on p "The Tsinghua University International Students and Scholars Office (ISSO) will …" at bounding box center [381, 152] width 235 height 60
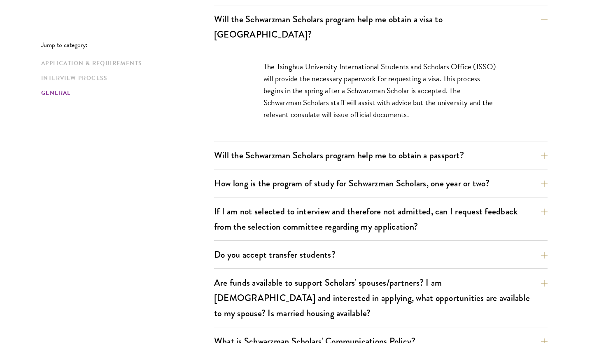
scroll to position [1272, 0]
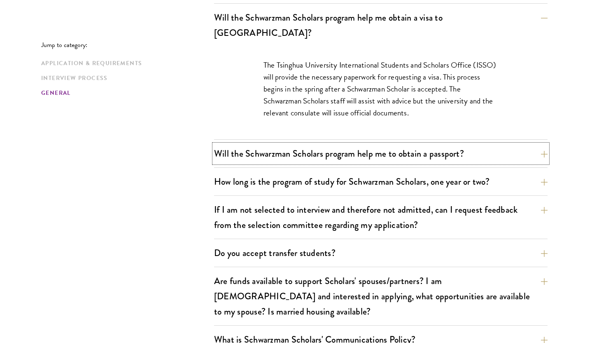
click at [377, 144] on button "Will the Schwarzman Scholars program help me to obtain a passport?" at bounding box center [381, 153] width 334 height 19
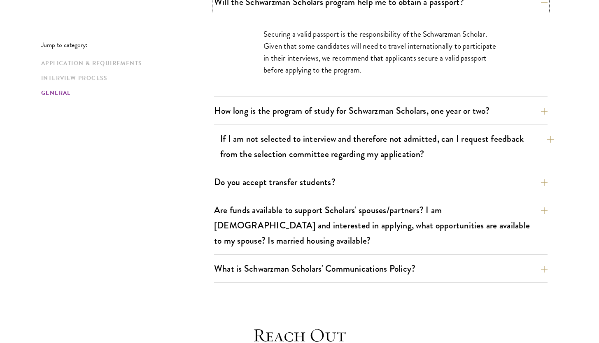
scroll to position [1340, 0]
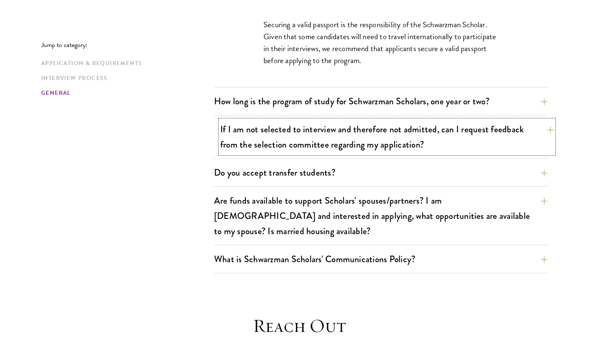
click at [392, 132] on button "If I am not selected to interview and therefore not admitted, can I request fee…" at bounding box center [387, 137] width 334 height 34
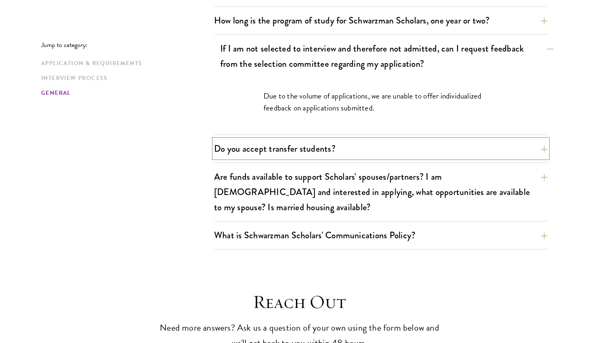
click at [392, 139] on button "Do you accept transfer students?" at bounding box center [381, 148] width 334 height 19
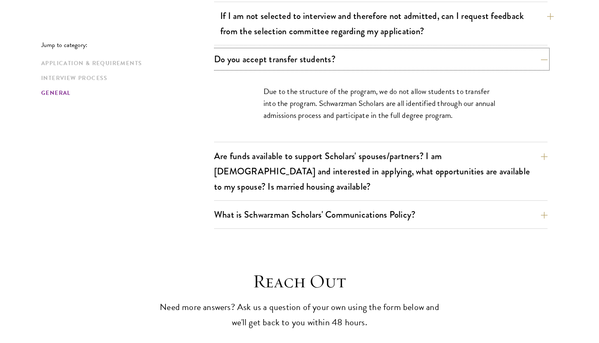
scroll to position [1374, 0]
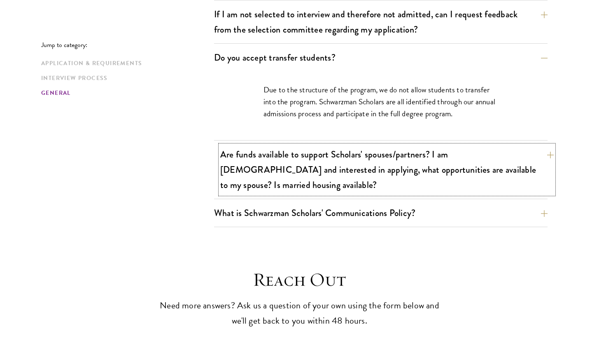
click at [414, 145] on button "Are funds available to support Scholars' spouses/partners? I am married and int…" at bounding box center [387, 169] width 334 height 49
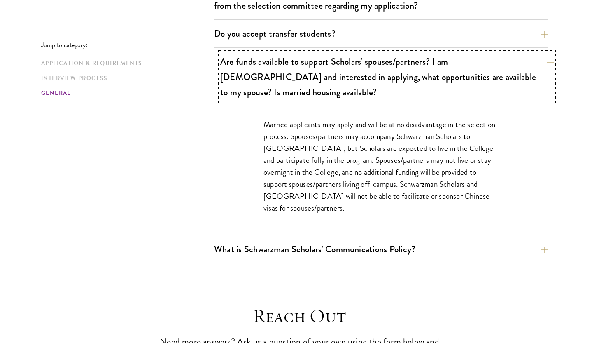
scroll to position [1414, 0]
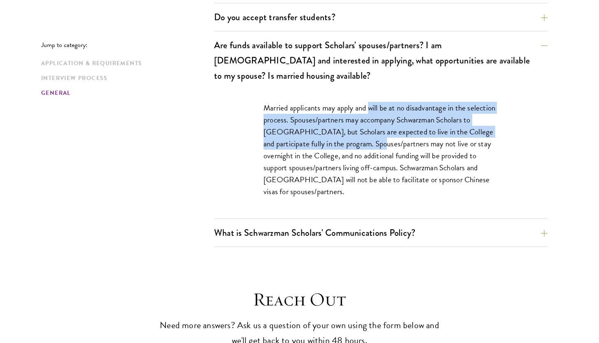
drag, startPoint x: 369, startPoint y: 82, endPoint x: 372, endPoint y: 112, distance: 31.0
click at [372, 112] on p "Married applicants may apply and will be at no disadvantage in the selection pr…" at bounding box center [381, 150] width 235 height 96
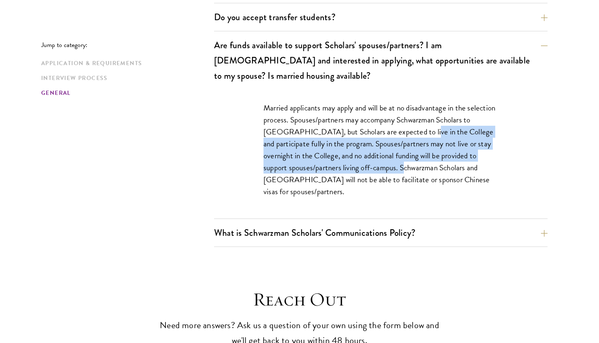
drag, startPoint x: 412, startPoint y: 105, endPoint x: 415, endPoint y: 135, distance: 29.8
click at [415, 135] on p "Married applicants may apply and will be at no disadvantage in the selection pr…" at bounding box center [381, 150] width 235 height 96
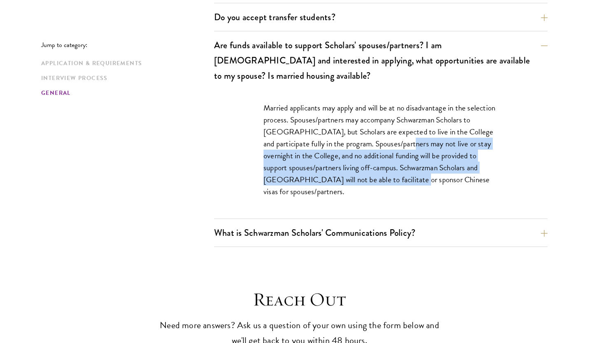
drag, startPoint x: 403, startPoint y: 114, endPoint x: 408, endPoint y: 144, distance: 29.7
click at [408, 144] on p "Married applicants may apply and will be at no disadvantage in the selection pr…" at bounding box center [381, 150] width 235 height 96
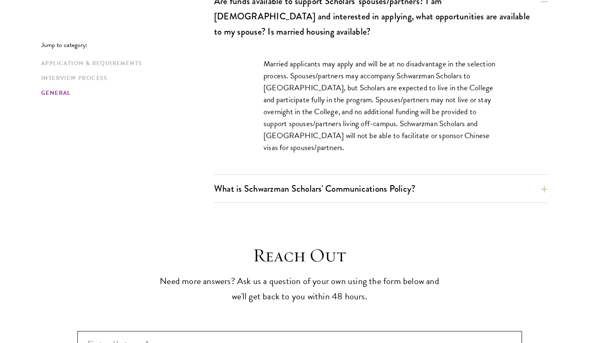
scroll to position [1460, 0]
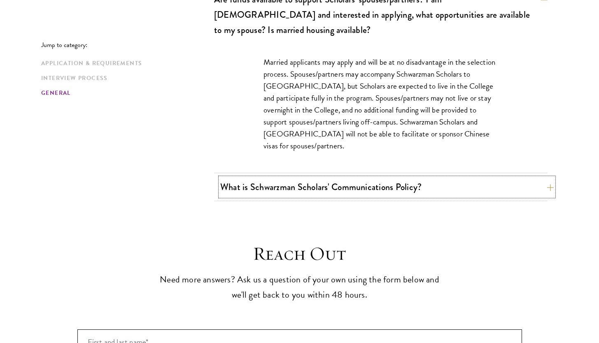
click at [393, 177] on button "What is Schwarzman Scholars' Communications Policy?" at bounding box center [387, 186] width 334 height 19
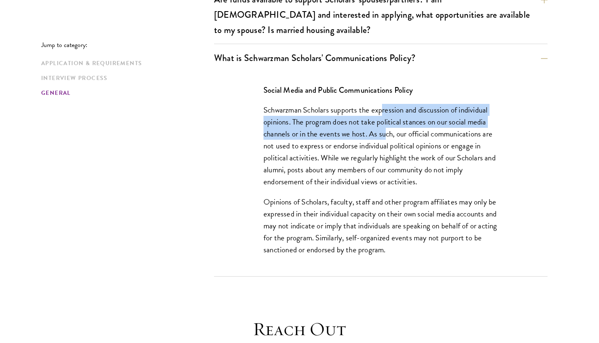
drag, startPoint x: 384, startPoint y: 82, endPoint x: 385, endPoint y: 100, distance: 19.0
click at [385, 104] on p "Schwarzman Scholars supports the expression and discussion of individual opinio…" at bounding box center [381, 146] width 235 height 84
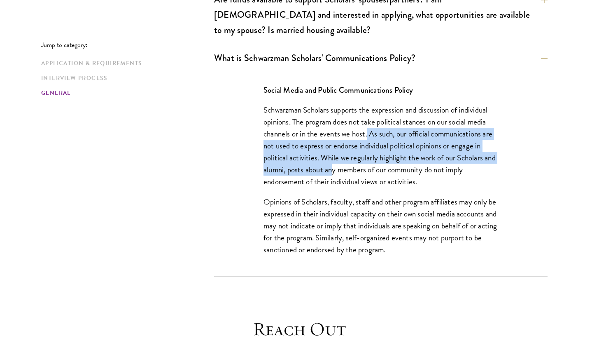
drag, startPoint x: 368, startPoint y: 106, endPoint x: 333, endPoint y: 141, distance: 49.5
click at [334, 142] on p "Schwarzman Scholars supports the expression and discussion of individual opinio…" at bounding box center [381, 146] width 235 height 84
click at [333, 141] on p "Schwarzman Scholars supports the expression and discussion of individual opinio…" at bounding box center [381, 146] width 235 height 84
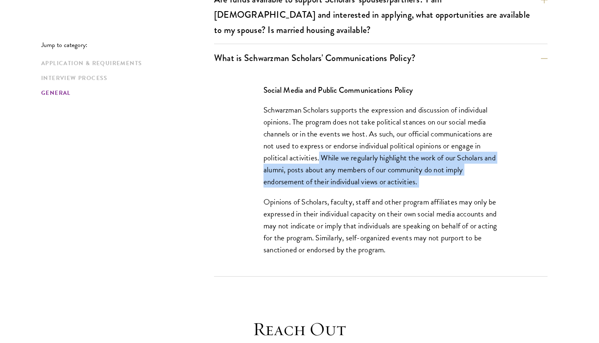
drag, startPoint x: 319, startPoint y: 128, endPoint x: 409, endPoint y: 160, distance: 95.1
click at [413, 160] on div "Social Media and Public Communications Policy Schwarzman Scholars supports the …" at bounding box center [381, 174] width 284 height 204
click at [409, 160] on div "Social Media and Public Communications Policy Schwarzman Scholars supports the …" at bounding box center [381, 174] width 284 height 204
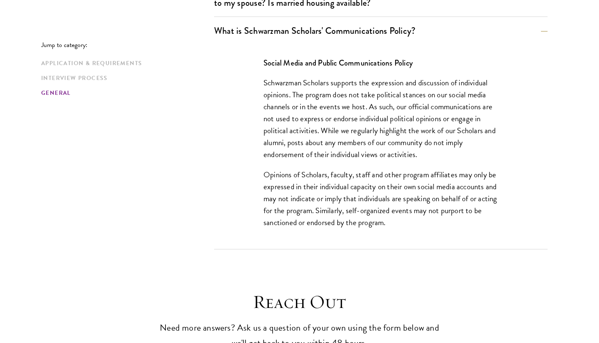
scroll to position [1489, 0]
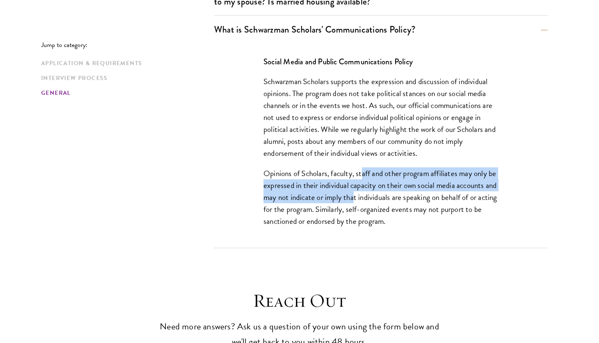
drag, startPoint x: 363, startPoint y: 146, endPoint x: 366, endPoint y: 162, distance: 16.0
click at [366, 167] on p "Opinions of Scholars, faculty, staff and other program affiliates may only be e…" at bounding box center [381, 197] width 235 height 60
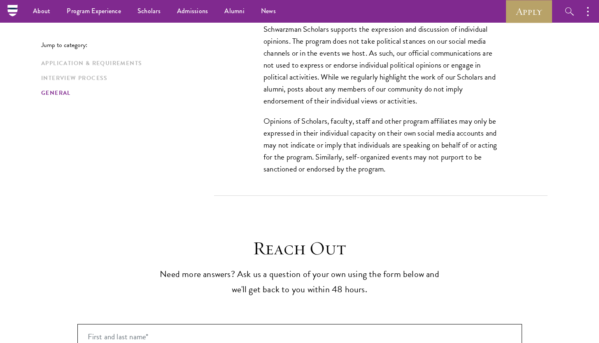
scroll to position [1435, 0]
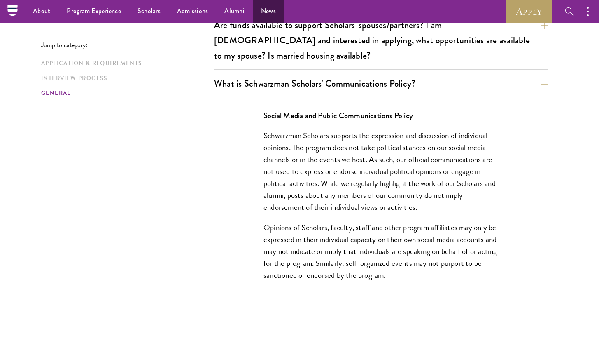
click at [259, 13] on link "News" at bounding box center [268, 11] width 31 height 23
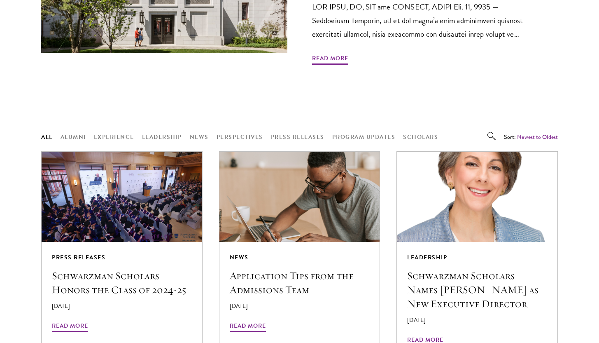
scroll to position [672, 0]
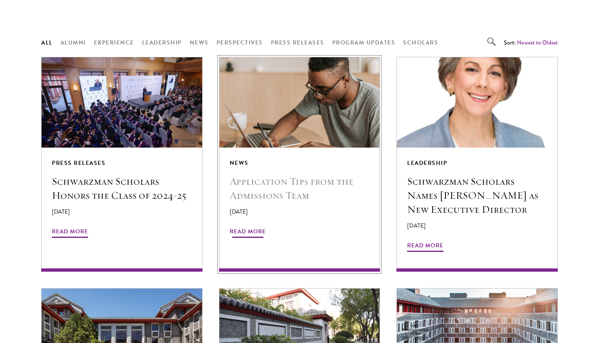
click at [250, 178] on h5 "Application Tips from the Admissions Team" at bounding box center [300, 188] width 140 height 28
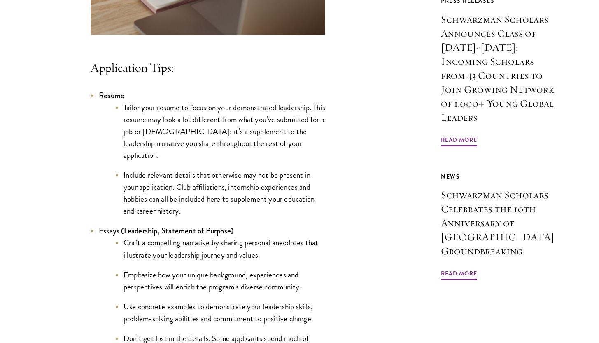
scroll to position [707, 0]
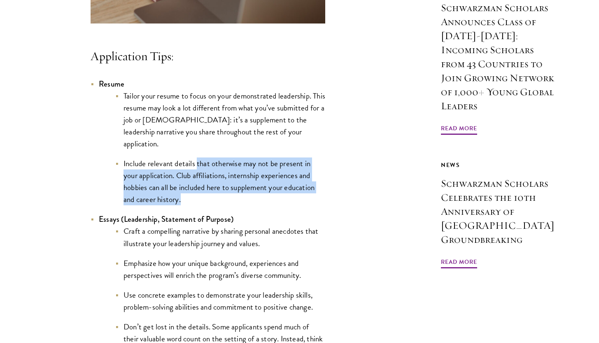
drag, startPoint x: 196, startPoint y: 164, endPoint x: 199, endPoint y: 194, distance: 30.6
click at [200, 195] on li "Include relevant details that otherwise may not be present in your application.…" at bounding box center [220, 181] width 210 height 48
click at [199, 194] on li "Include relevant details that otherwise may not be present in your application.…" at bounding box center [220, 181] width 210 height 48
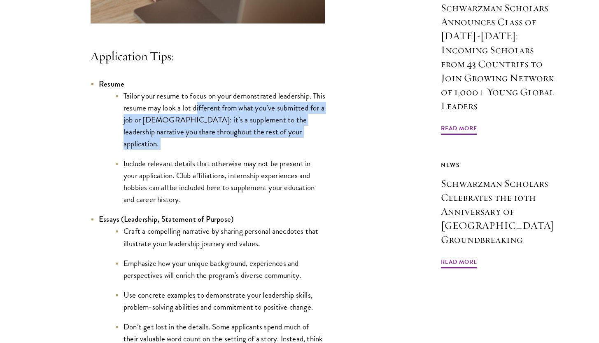
drag, startPoint x: 210, startPoint y: 112, endPoint x: 211, endPoint y: 148, distance: 35.9
click at [212, 150] on ul "Tailor your resume to focus on your demonstrated leadership. This resume may lo…" at bounding box center [212, 148] width 226 height 116
click at [211, 148] on ul "Tailor your resume to focus on your demonstrated leadership. This resume may lo…" at bounding box center [212, 148] width 226 height 116
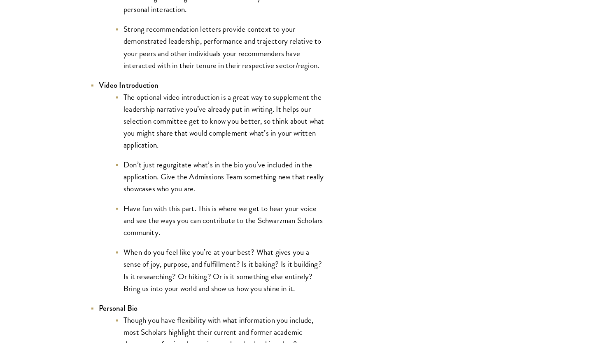
scroll to position [1352, 0]
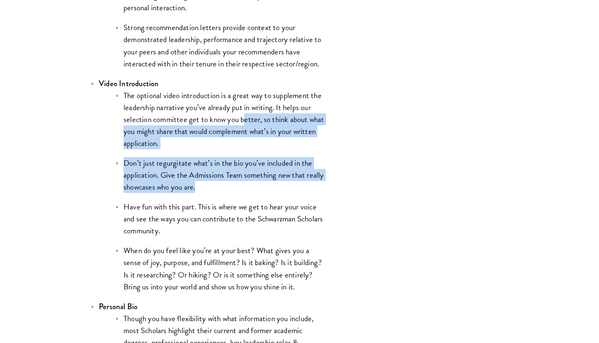
drag, startPoint x: 243, startPoint y: 114, endPoint x: 240, endPoint y: 185, distance: 70.9
click at [240, 186] on ul "The optional video introduction is a great way to supplement the leadership nar…" at bounding box center [212, 190] width 226 height 203
click at [240, 185] on li "Don’t just regurgitate what’s in the bio you’ve included in the application. Gi…" at bounding box center [220, 175] width 210 height 36
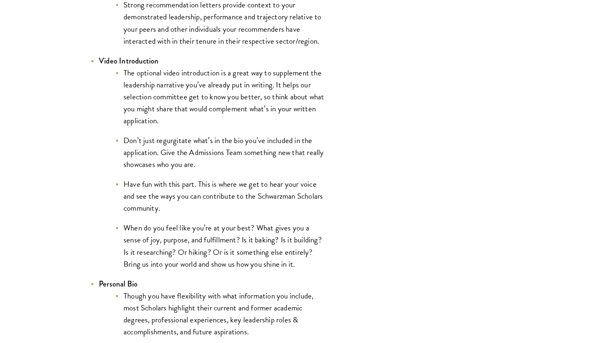
scroll to position [1375, 0]
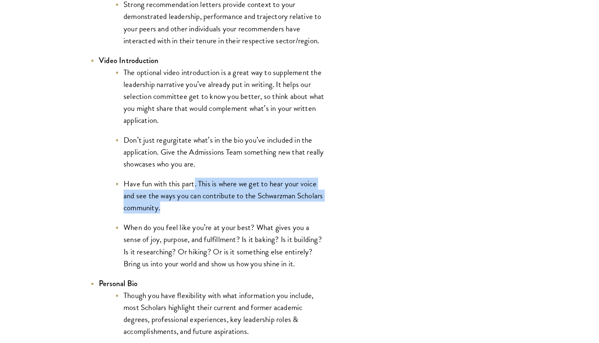
drag, startPoint x: 194, startPoint y: 185, endPoint x: 197, endPoint y: 208, distance: 22.5
click at [197, 208] on li "Have fun with this part. This is where we get to hear your voice and see the wa…" at bounding box center [220, 195] width 210 height 36
click at [197, 207] on li "Have fun with this part. This is where we get to hear your voice and see the wa…" at bounding box center [220, 195] width 210 height 36
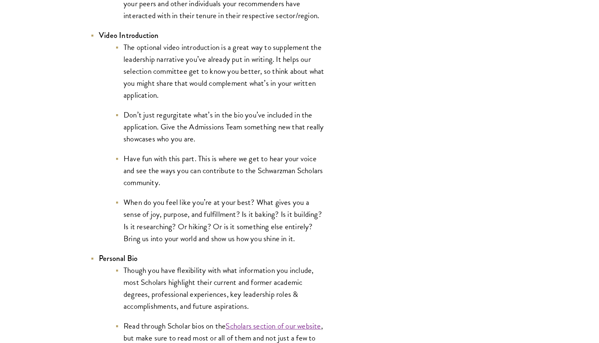
scroll to position [1405, 0]
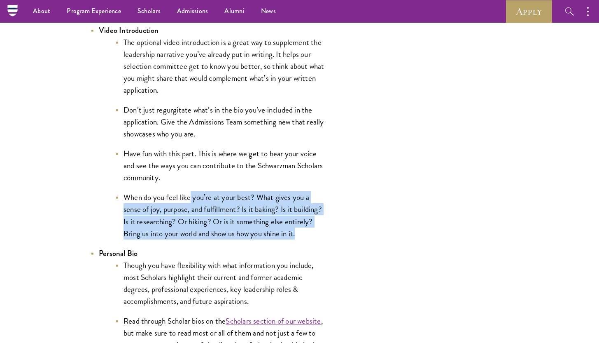
drag, startPoint x: 190, startPoint y: 199, endPoint x: 197, endPoint y: 240, distance: 41.0
click at [198, 240] on ul "Resume Tailor your resume to focus on your demonstrated leadership. This resume…" at bounding box center [208, 72] width 235 height 1384
click at [197, 240] on ul "Resume Tailor your resume to focus on your demonstrated leadership. This resume…" at bounding box center [208, 72] width 235 height 1384
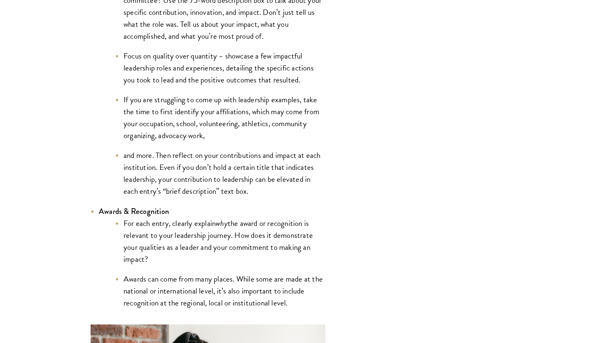
scroll to position [1862, 0]
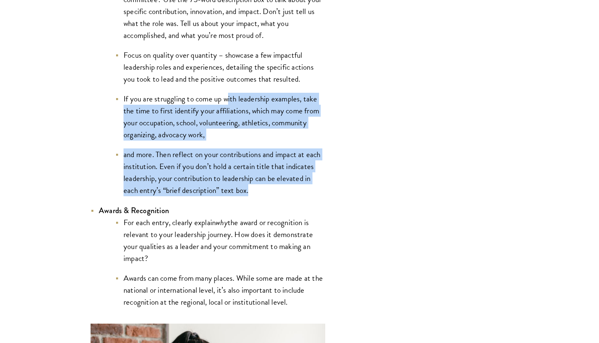
drag, startPoint x: 229, startPoint y: 104, endPoint x: 245, endPoint y: 201, distance: 98.5
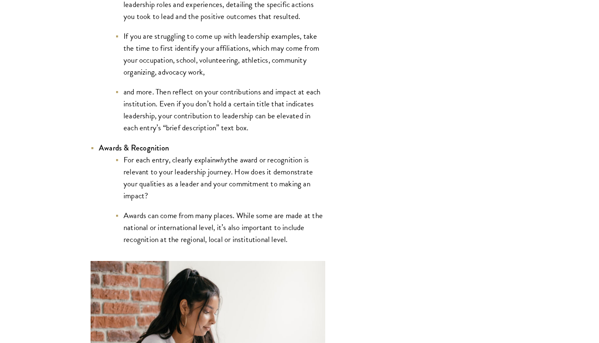
scroll to position [1924, 0]
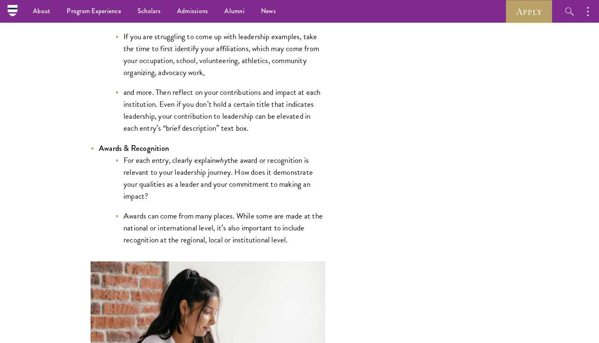
drag, startPoint x: 240, startPoint y: 163, endPoint x: 243, endPoint y: 182, distance: 19.2
click at [243, 182] on li "For each entry, clearly explain why the award or recognition is relevant to you…" at bounding box center [220, 178] width 210 height 48
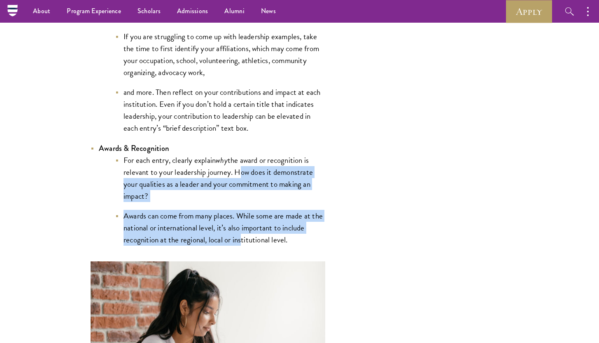
drag, startPoint x: 237, startPoint y: 176, endPoint x: 241, endPoint y: 234, distance: 58.6
click at [241, 234] on ul "For each entry, clearly explain why the award or recognition is relevant to you…" at bounding box center [212, 199] width 226 height 91
click at [240, 233] on li "Awards can come from many places. While some are made at the national or intern…" at bounding box center [220, 228] width 210 height 36
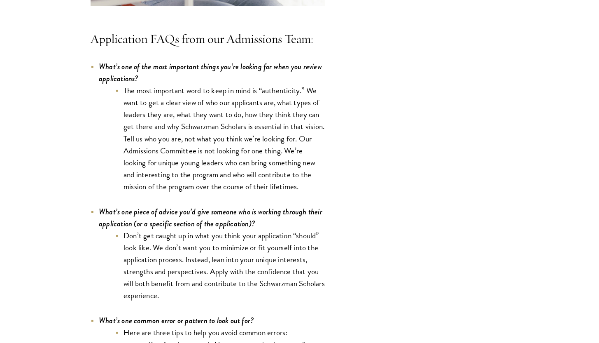
scroll to position [2372, 0]
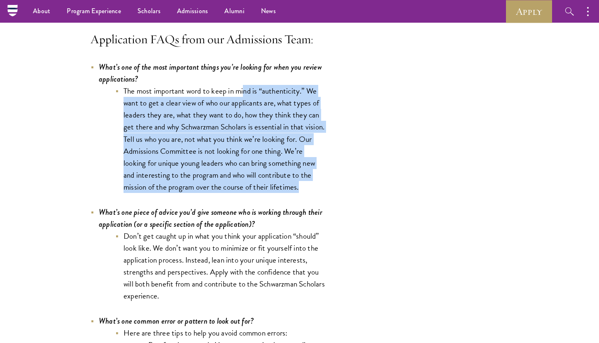
drag, startPoint x: 244, startPoint y: 96, endPoint x: 250, endPoint y: 199, distance: 103.1
click at [250, 199] on div "Completing your application requires time, energy, and dedication. Our Admissio…" at bounding box center [208, 195] width 235 height 4504
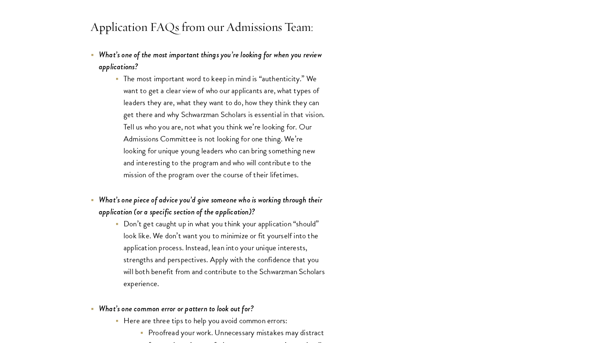
scroll to position [2387, 0]
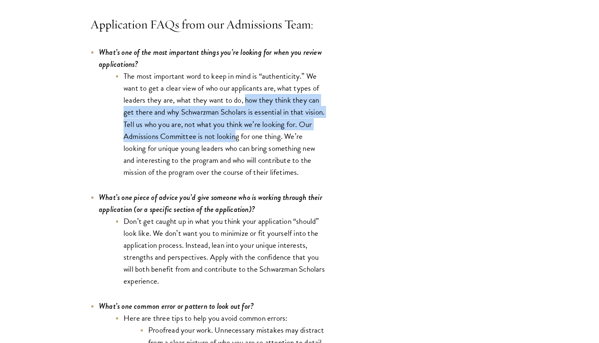
drag, startPoint x: 247, startPoint y: 105, endPoint x: 249, endPoint y: 133, distance: 28.5
click at [249, 134] on li "The most important word to keep in mind is “authenticity.” We want to get a cle…" at bounding box center [220, 124] width 210 height 108
click at [249, 133] on li "The most important word to keep in mind is “authenticity.” We want to get a cle…" at bounding box center [220, 124] width 210 height 108
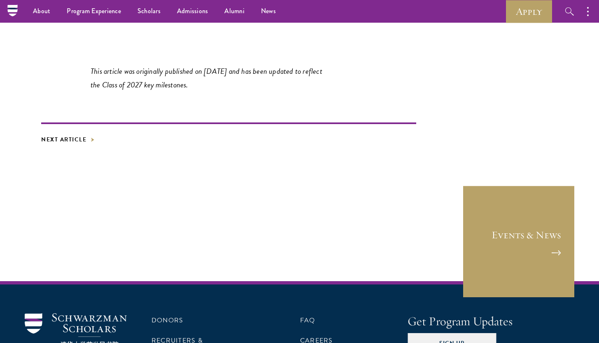
scroll to position [4726, 0]
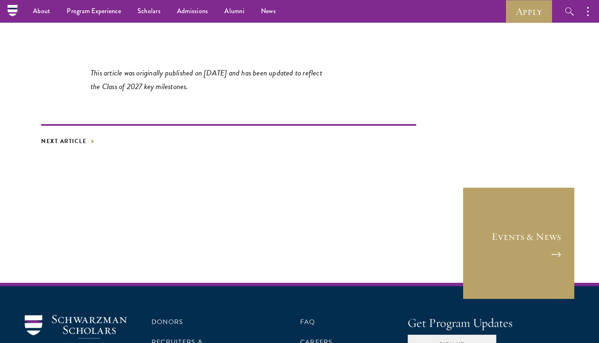
drag, startPoint x: 210, startPoint y: 81, endPoint x: 212, endPoint y: 92, distance: 11.4
click at [212, 92] on em "This article was originally published on August 28, 2023 and has been updated t…" at bounding box center [207, 80] width 232 height 26
click at [145, 13] on link "Scholars" at bounding box center [149, 11] width 40 height 23
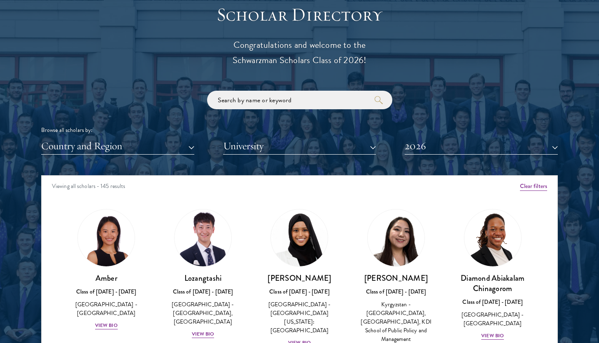
scroll to position [34, 0]
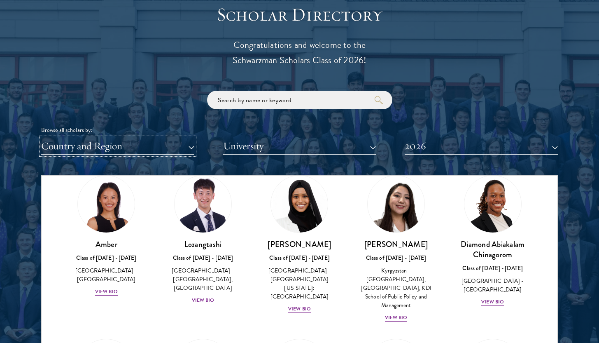
click at [183, 145] on button "Country and Region" at bounding box center [117, 146] width 153 height 17
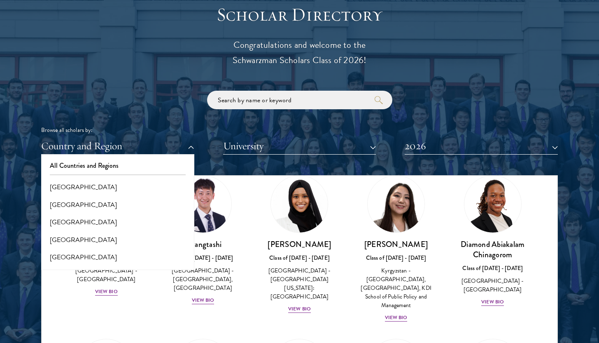
click at [348, 165] on div "Scholar Directory Congratulations and welcome to the Schwarzman Scholars Class …" at bounding box center [299, 212] width 517 height 419
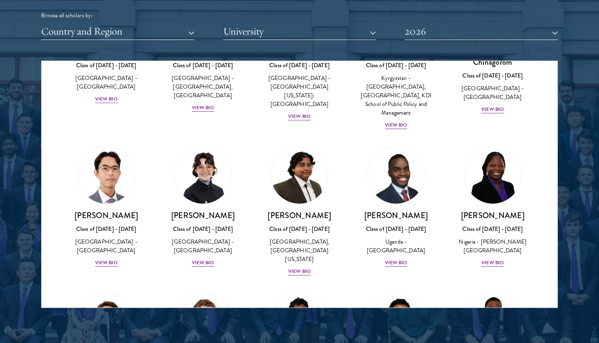
scroll to position [148, 0]
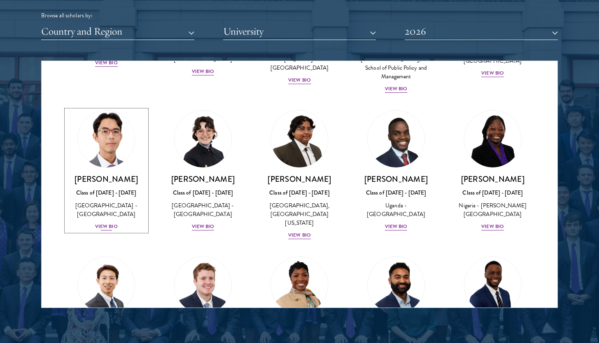
click at [108, 222] on div "View Bio" at bounding box center [106, 226] width 23 height 8
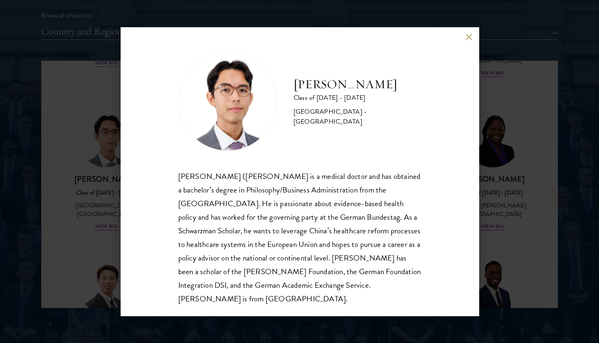
scroll to position [14, 0]
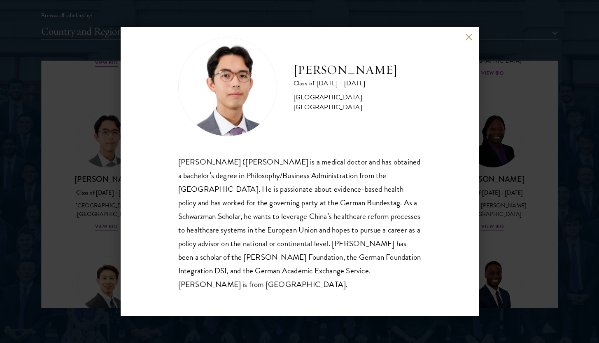
click at [471, 34] on button at bounding box center [469, 36] width 7 height 7
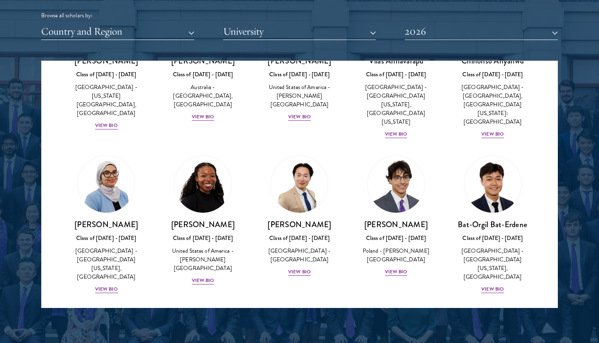
scroll to position [422, 0]
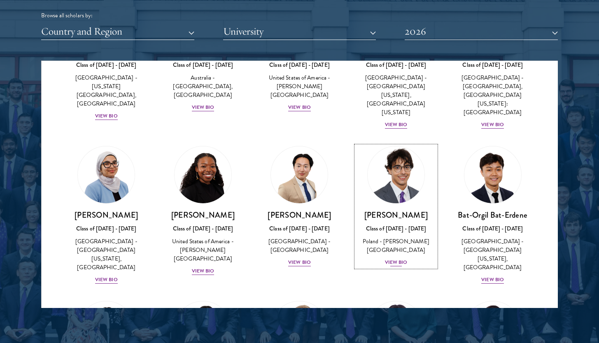
click at [387, 258] on div "View Bio" at bounding box center [396, 262] width 23 height 8
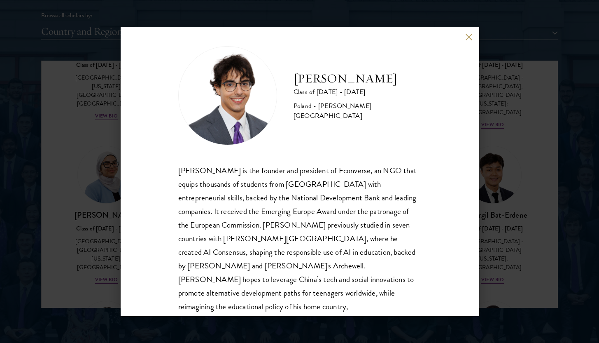
scroll to position [9, 0]
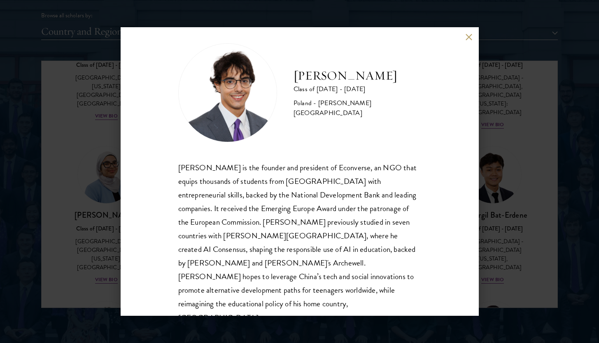
click at [469, 38] on button at bounding box center [469, 36] width 7 height 7
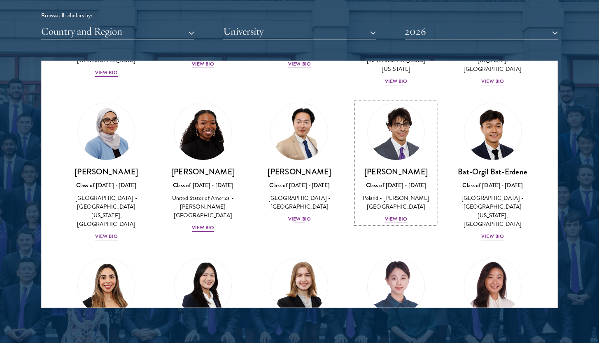
scroll to position [469, 0]
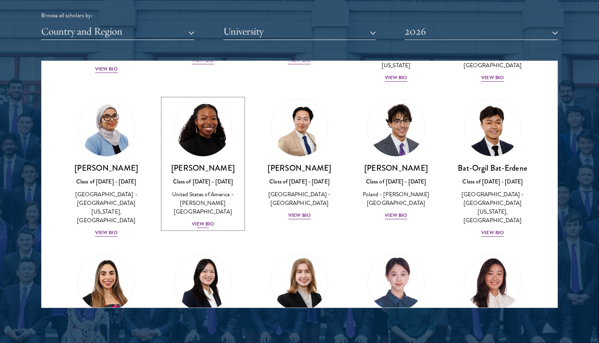
click at [212, 220] on div "View Bio" at bounding box center [203, 224] width 23 height 8
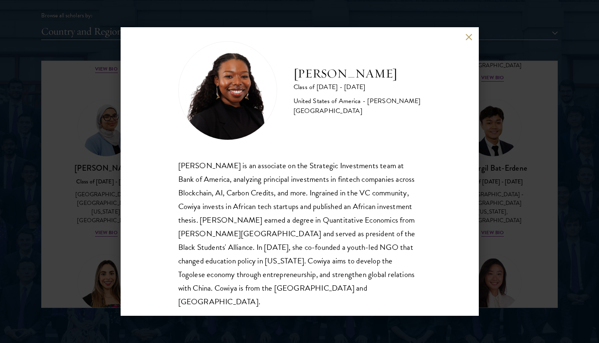
scroll to position [14, 0]
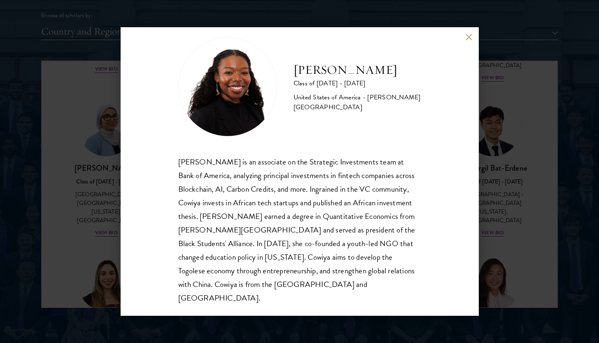
click at [471, 39] on button at bounding box center [469, 36] width 7 height 7
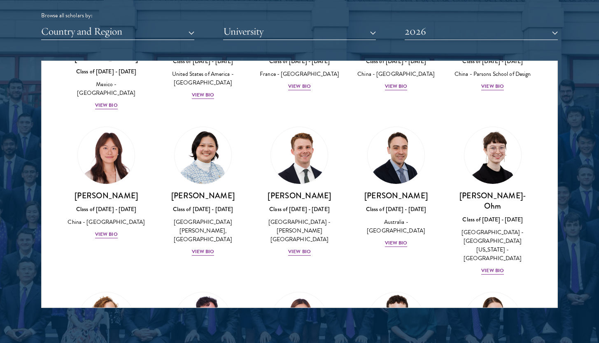
scroll to position [749, 0]
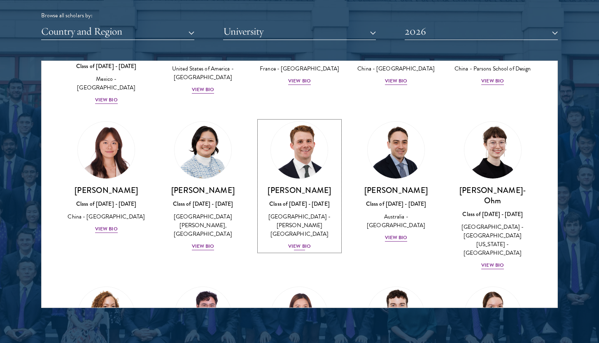
click at [301, 242] on div "View Bio" at bounding box center [299, 246] width 23 height 8
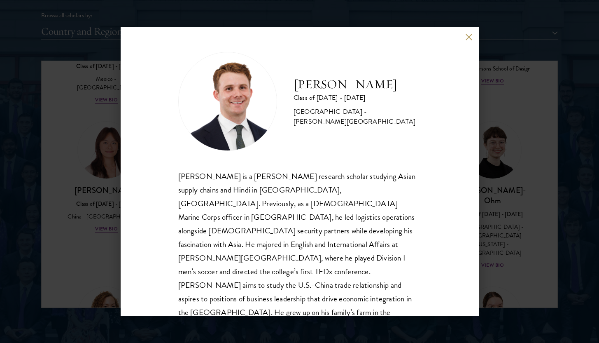
click at [469, 40] on button at bounding box center [469, 36] width 7 height 7
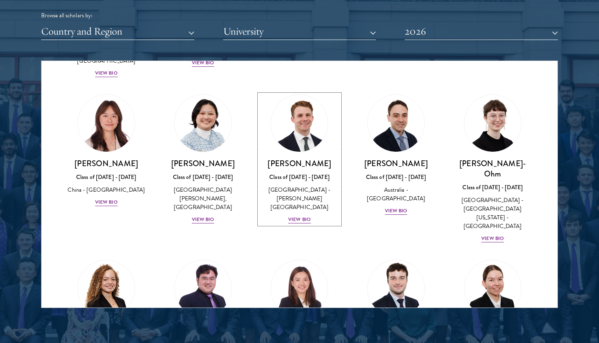
scroll to position [775, 0]
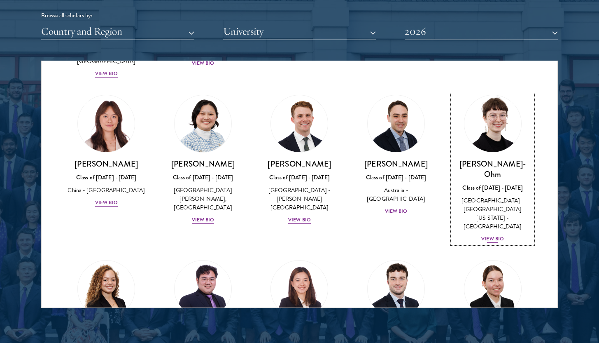
click at [483, 235] on div "View Bio" at bounding box center [492, 239] width 23 height 8
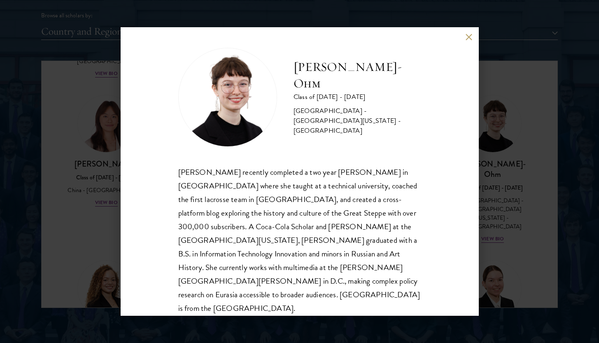
scroll to position [5, 0]
click at [469, 34] on button at bounding box center [469, 36] width 7 height 7
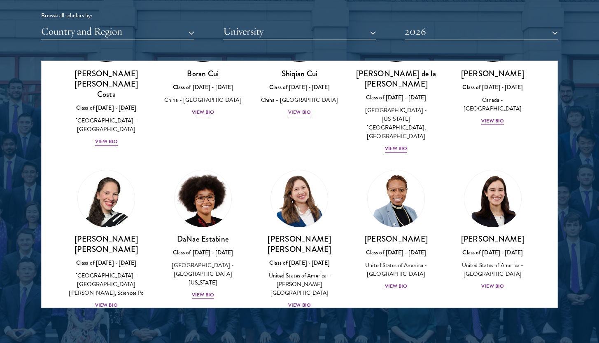
scroll to position [1031, 0]
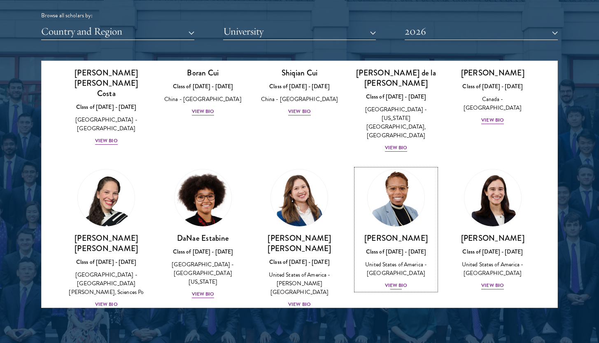
click at [399, 281] on div "View Bio" at bounding box center [396, 285] width 23 height 8
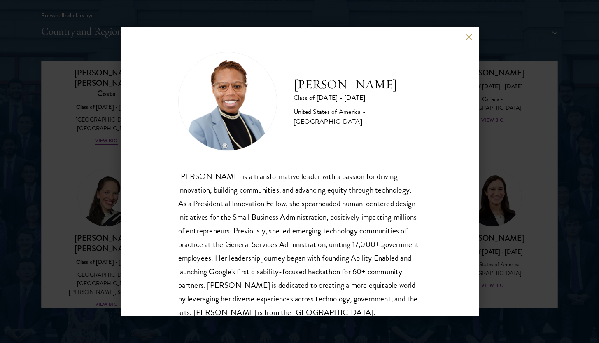
click at [469, 36] on button at bounding box center [469, 36] width 7 height 7
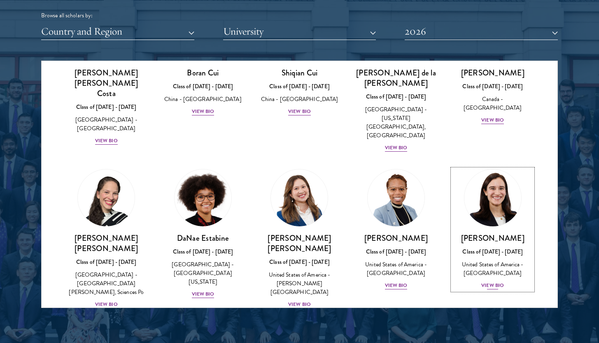
click at [494, 281] on div "View Bio" at bounding box center [492, 285] width 23 height 8
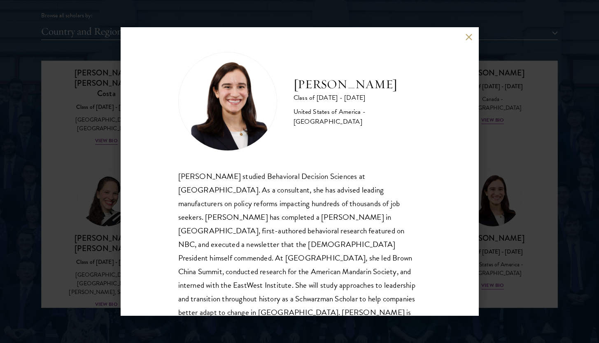
click at [471, 37] on button at bounding box center [469, 36] width 7 height 7
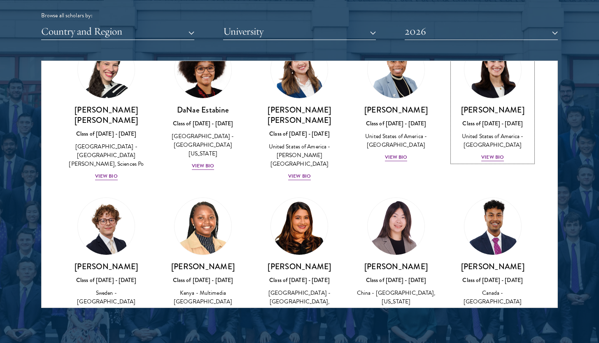
scroll to position [1157, 0]
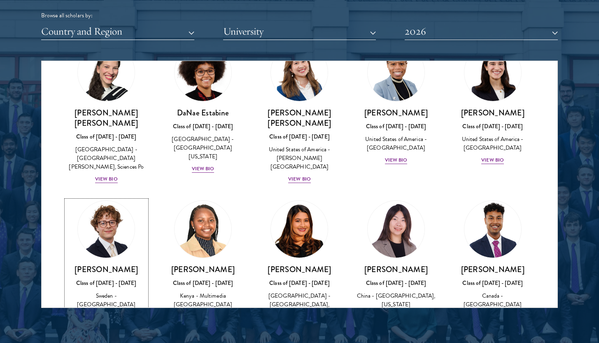
click at [108, 313] on div "View Bio" at bounding box center [106, 317] width 23 height 8
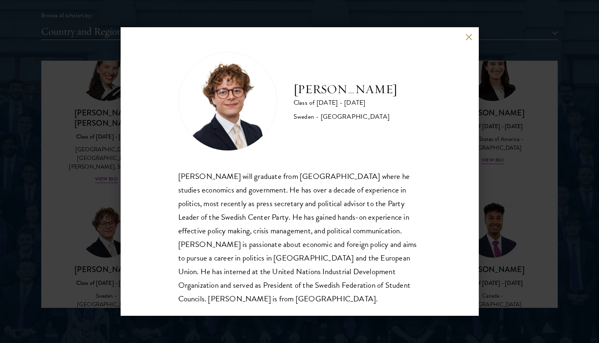
click at [468, 37] on button at bounding box center [469, 36] width 7 height 7
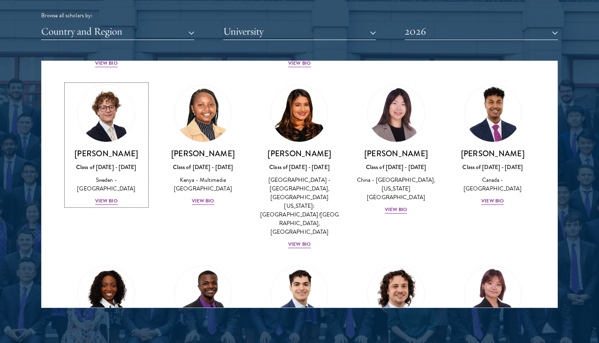
scroll to position [1280, 0]
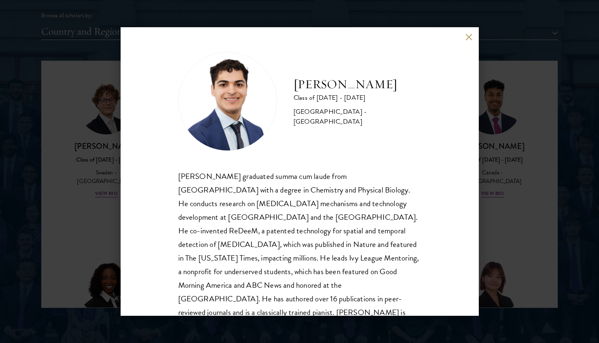
click at [467, 37] on button at bounding box center [469, 36] width 7 height 7
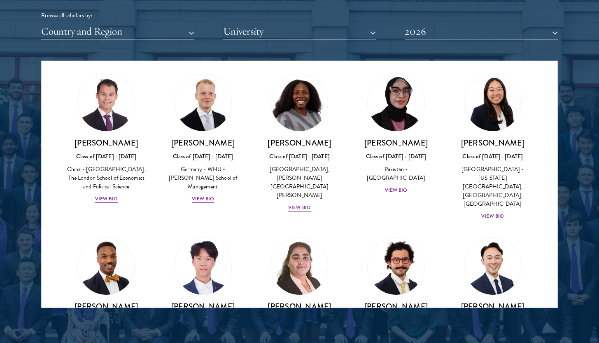
scroll to position [1611, 0]
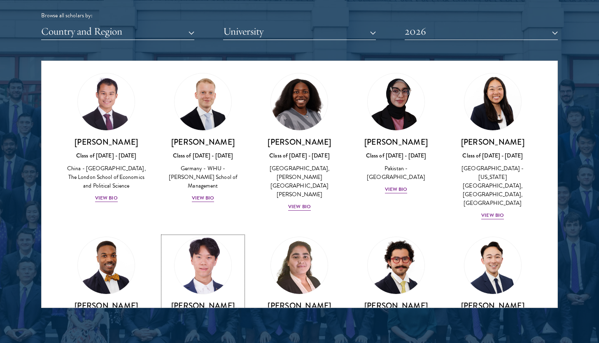
click at [207, 340] on div "View Bio" at bounding box center [203, 344] width 23 height 8
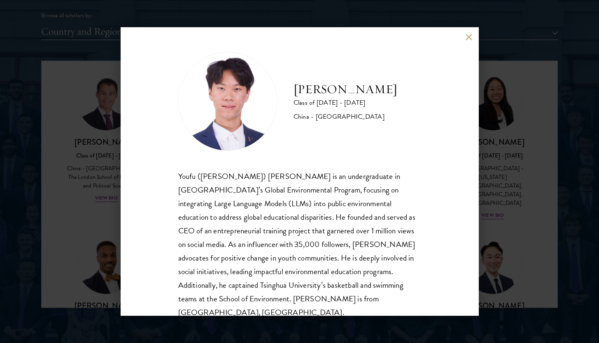
click at [466, 38] on button at bounding box center [469, 36] width 7 height 7
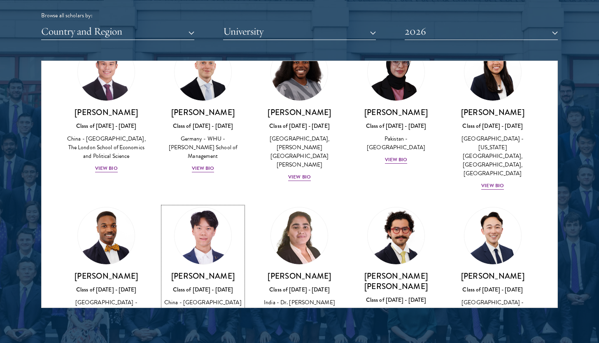
scroll to position [1634, 0]
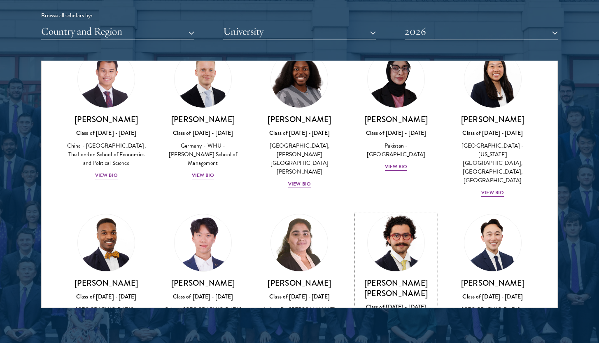
click at [401, 336] on div "View Bio" at bounding box center [396, 340] width 23 height 8
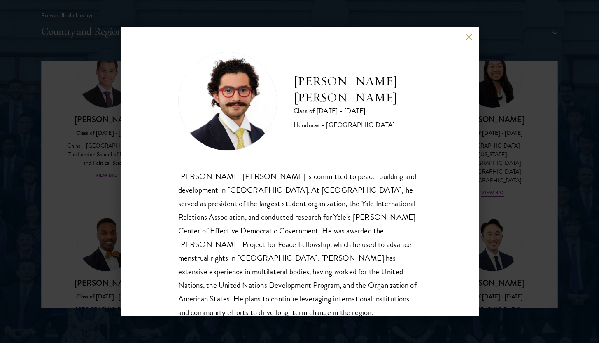
click at [467, 39] on button at bounding box center [469, 36] width 7 height 7
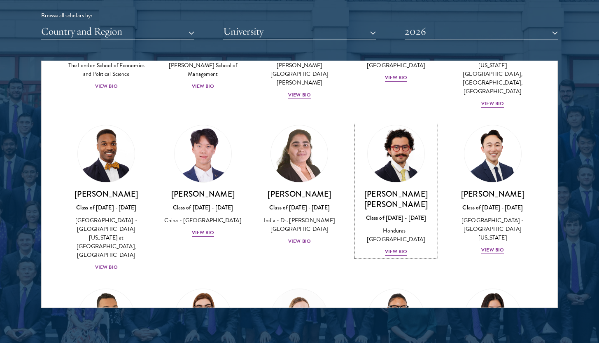
scroll to position [1724, 0]
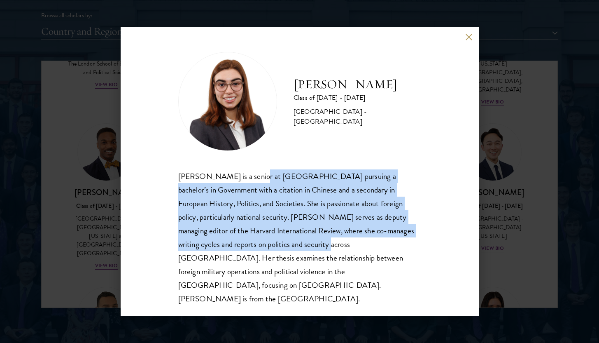
drag, startPoint x: 245, startPoint y: 180, endPoint x: 254, endPoint y: 257, distance: 76.8
click at [254, 257] on div "Isabelle King is a senior at Harvard University pursuing a bachelor’s in Govern…" at bounding box center [299, 237] width 243 height 136
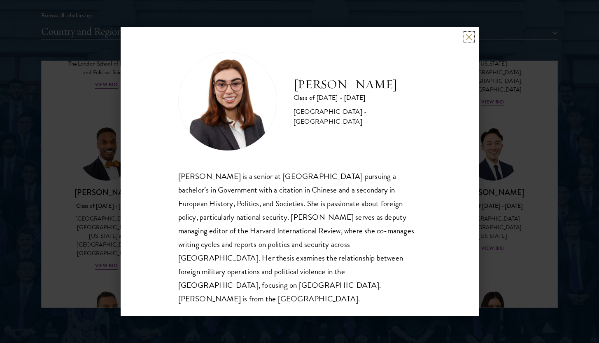
click at [469, 40] on button at bounding box center [469, 36] width 7 height 7
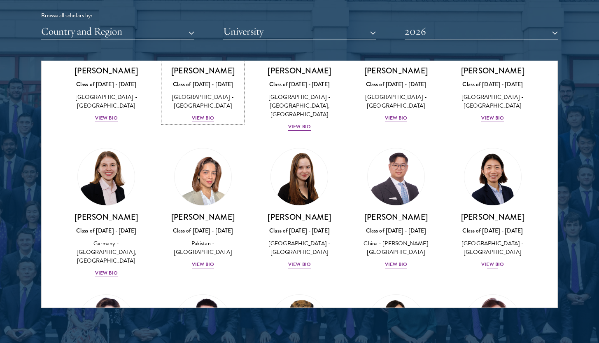
scroll to position [2009, 0]
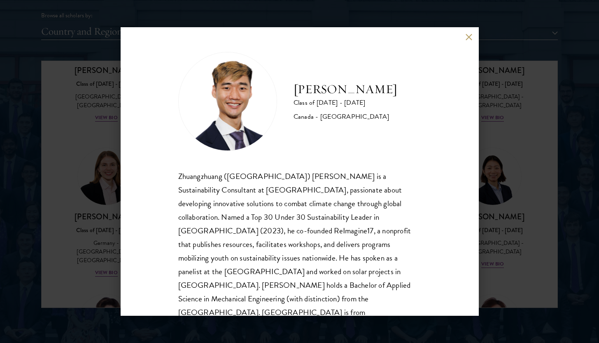
click at [467, 37] on button at bounding box center [469, 36] width 7 height 7
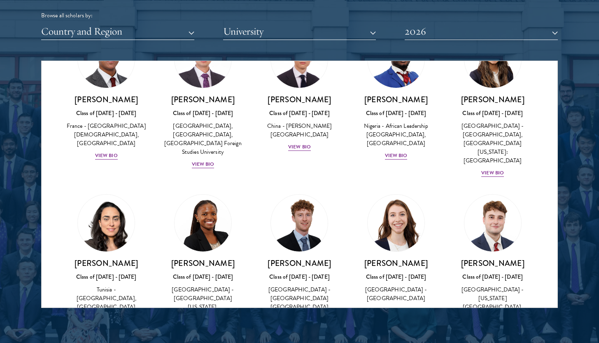
scroll to position [2570, 0]
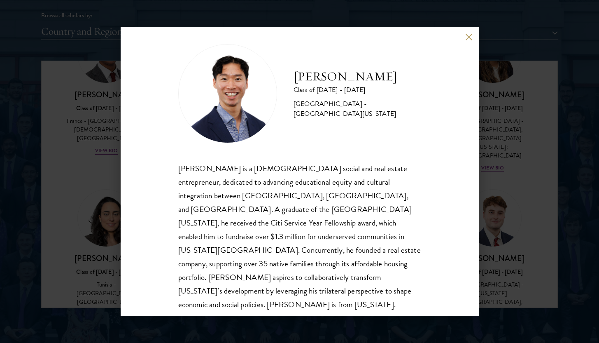
scroll to position [5, 0]
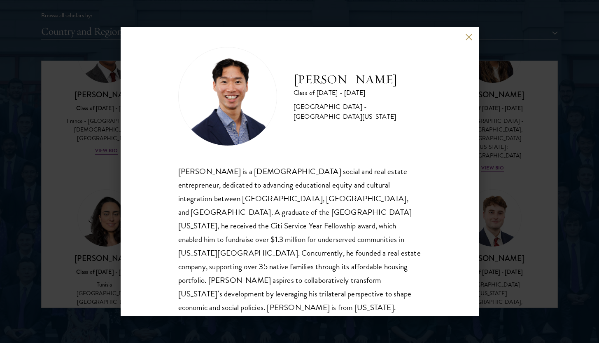
click at [467, 36] on button at bounding box center [469, 36] width 7 height 7
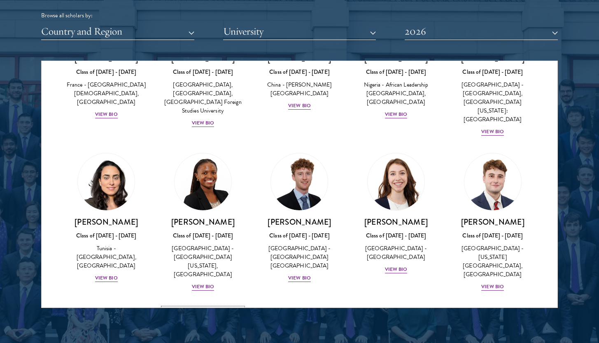
scroll to position [2607, 0]
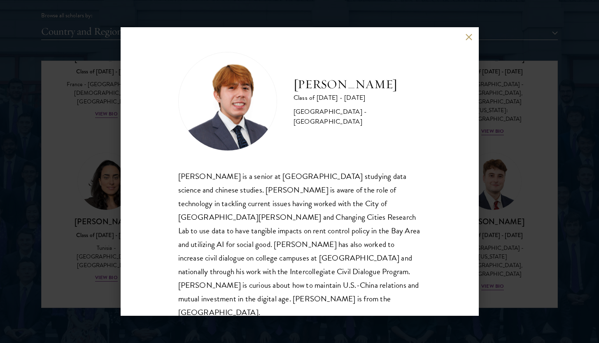
click at [467, 37] on button at bounding box center [469, 36] width 7 height 7
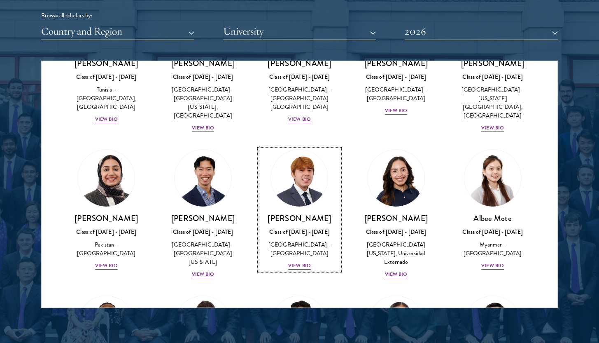
scroll to position [2776, 0]
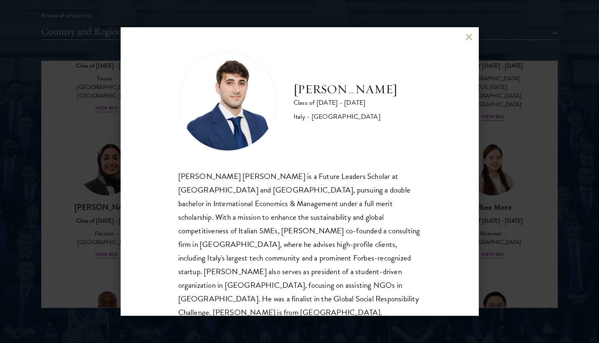
click at [468, 35] on button at bounding box center [469, 36] width 7 height 7
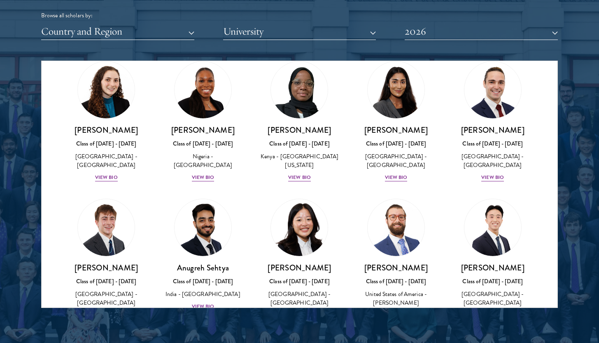
scroll to position [3311, 0]
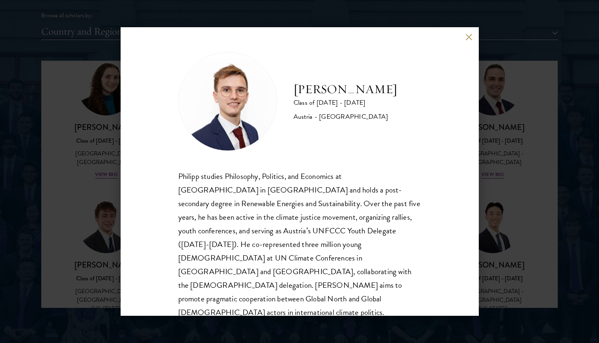
click at [466, 36] on button at bounding box center [469, 36] width 7 height 7
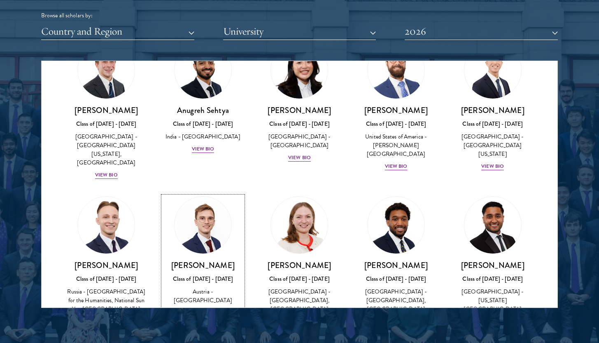
scroll to position [3463, 0]
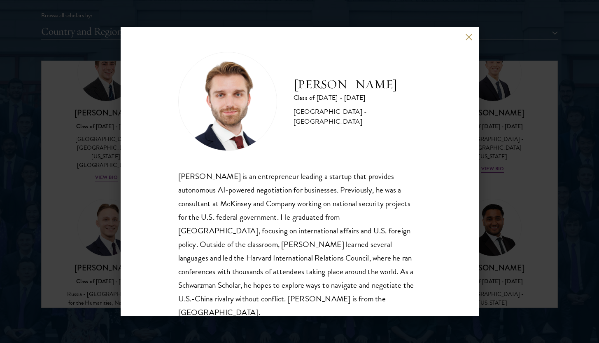
click at [468, 37] on button at bounding box center [469, 36] width 7 height 7
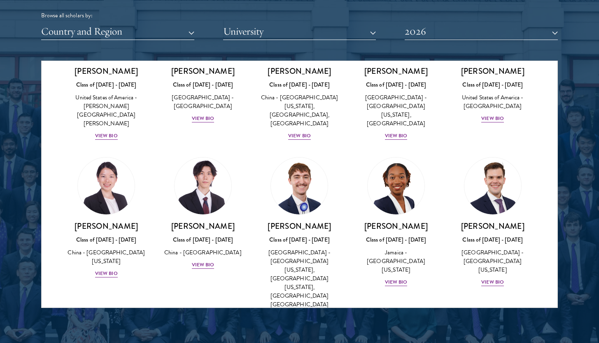
scroll to position [4022, 0]
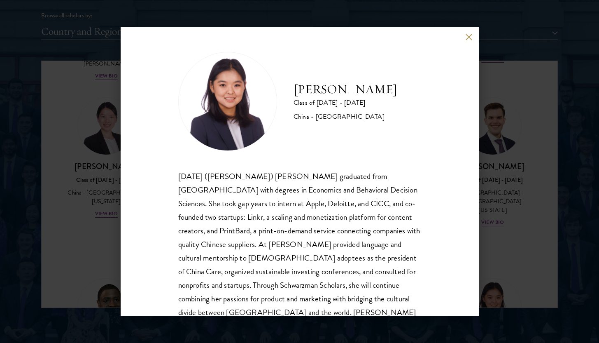
click at [468, 37] on button at bounding box center [469, 36] width 7 height 7
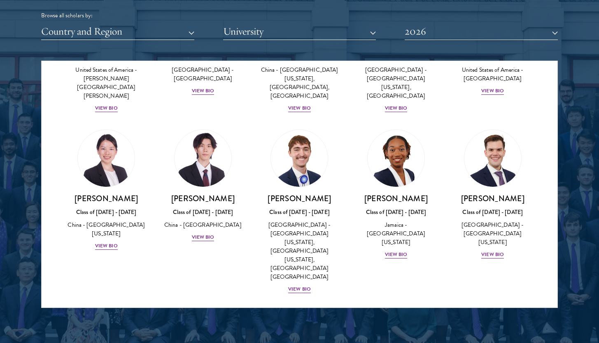
scroll to position [4022, 0]
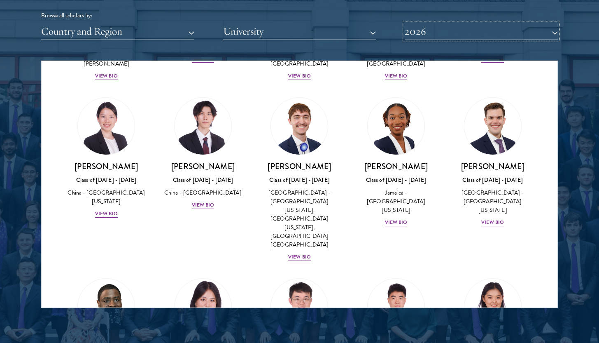
click at [427, 32] on button "2026" at bounding box center [481, 31] width 153 height 17
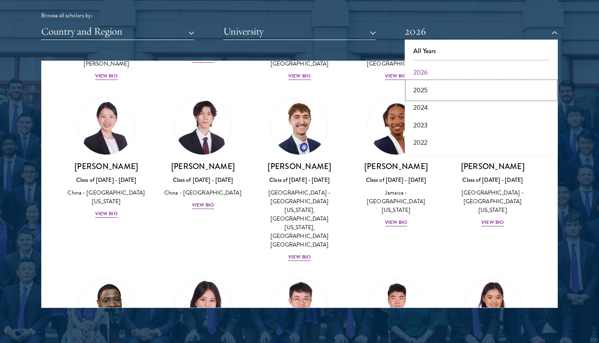
click at [429, 89] on button "2025" at bounding box center [481, 90] width 148 height 17
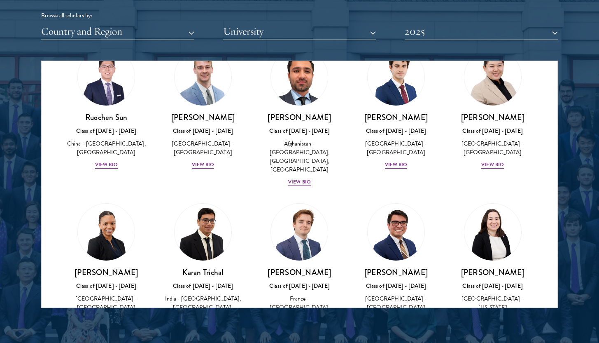
scroll to position [3397, 0]
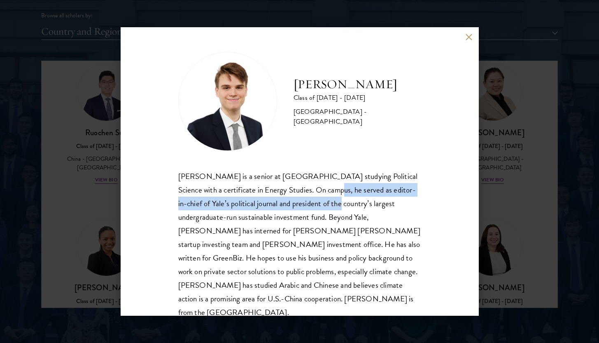
drag, startPoint x: 308, startPoint y: 187, endPoint x: 318, endPoint y: 206, distance: 21.9
click at [318, 206] on div "Bryson Wiese is a senior at Yale University studying Political Science with a c…" at bounding box center [299, 244] width 243 height 150
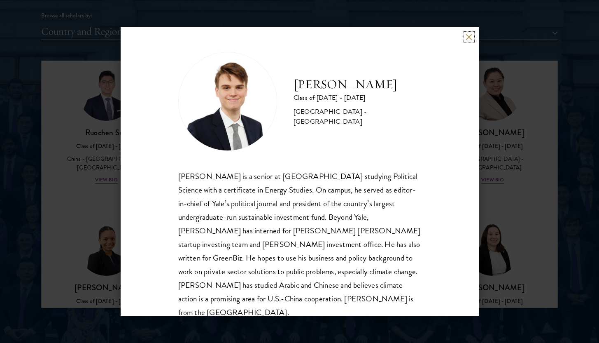
click at [469, 36] on button at bounding box center [469, 36] width 7 height 7
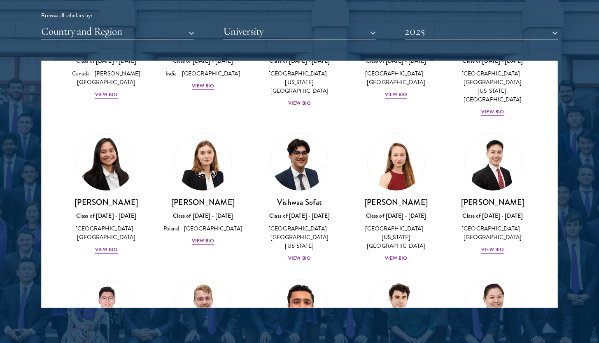
scroll to position [3169, 0]
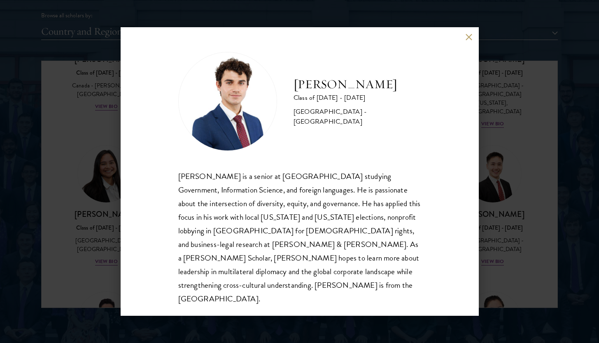
click at [469, 31] on div "Andrew Talone Class of 2024 - 2025 United States of America - Cornell Universit…" at bounding box center [300, 171] width 358 height 288
click at [467, 35] on button at bounding box center [469, 36] width 7 height 7
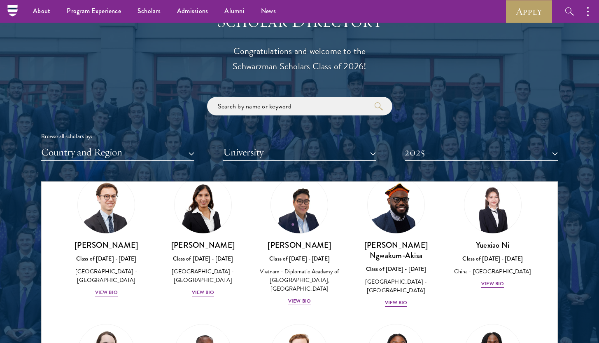
scroll to position [896, 0]
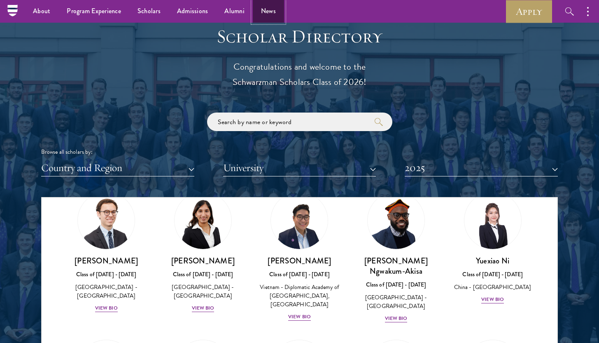
click at [269, 15] on link "News" at bounding box center [268, 11] width 31 height 23
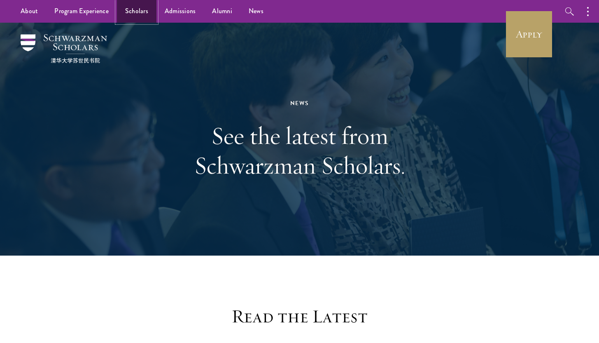
click at [133, 15] on link "Scholars" at bounding box center [137, 11] width 40 height 23
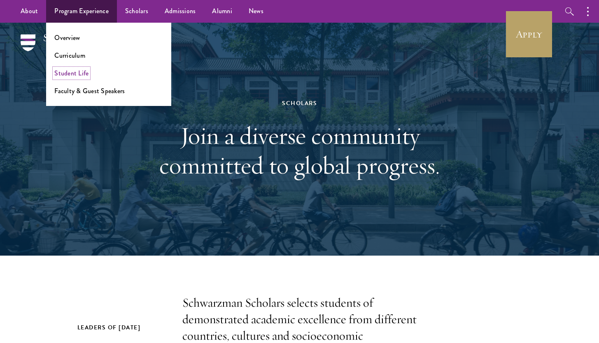
click at [82, 72] on link "Student Life" at bounding box center [71, 72] width 34 height 9
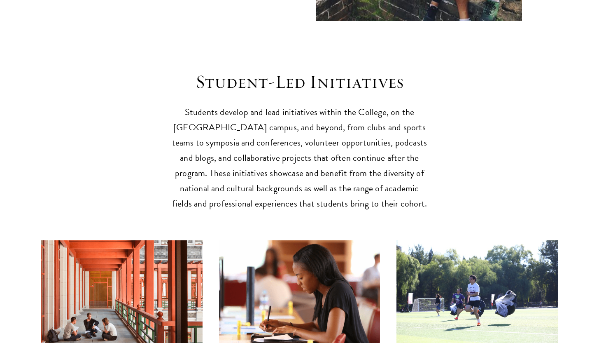
scroll to position [1934, 0]
